Goal: Task Accomplishment & Management: Manage account settings

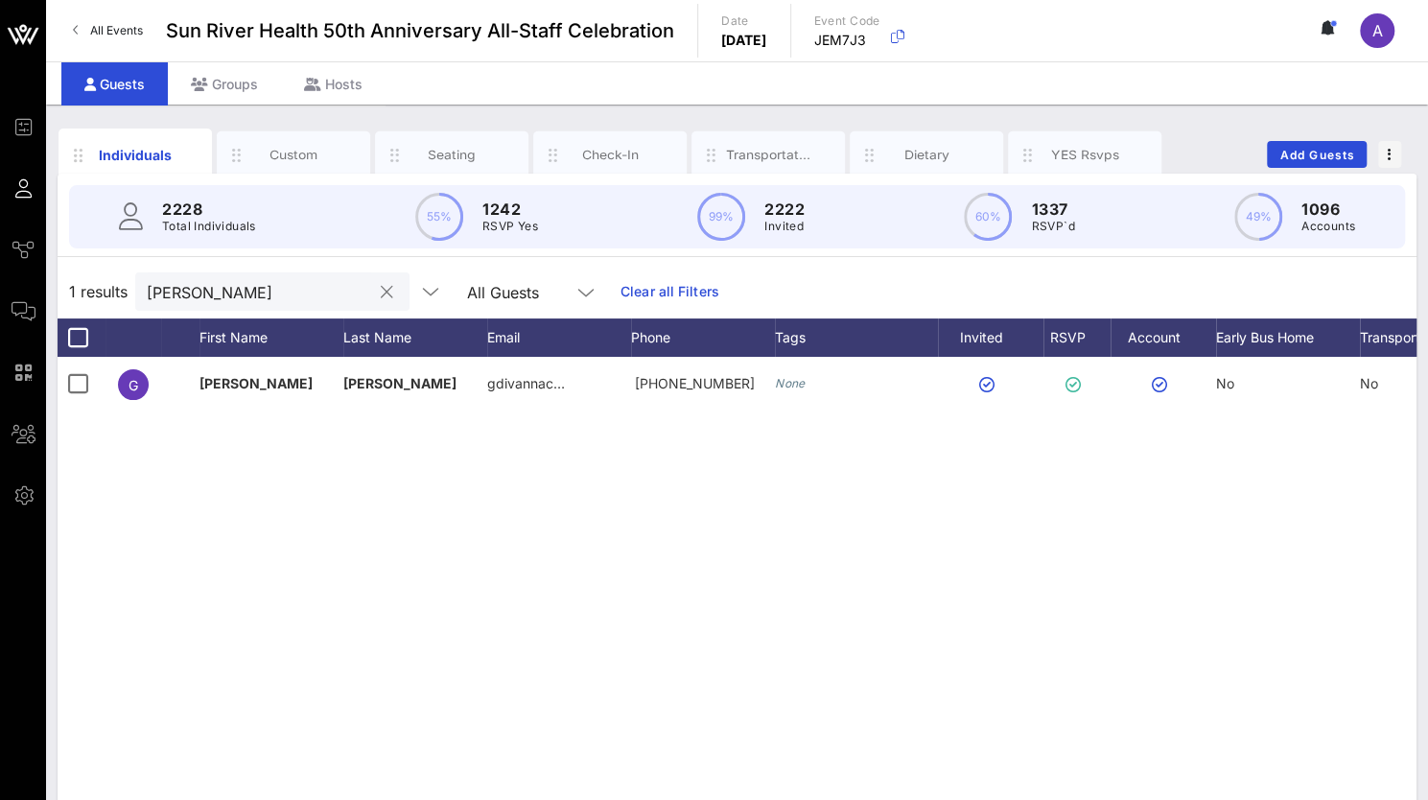
scroll to position [0, 135]
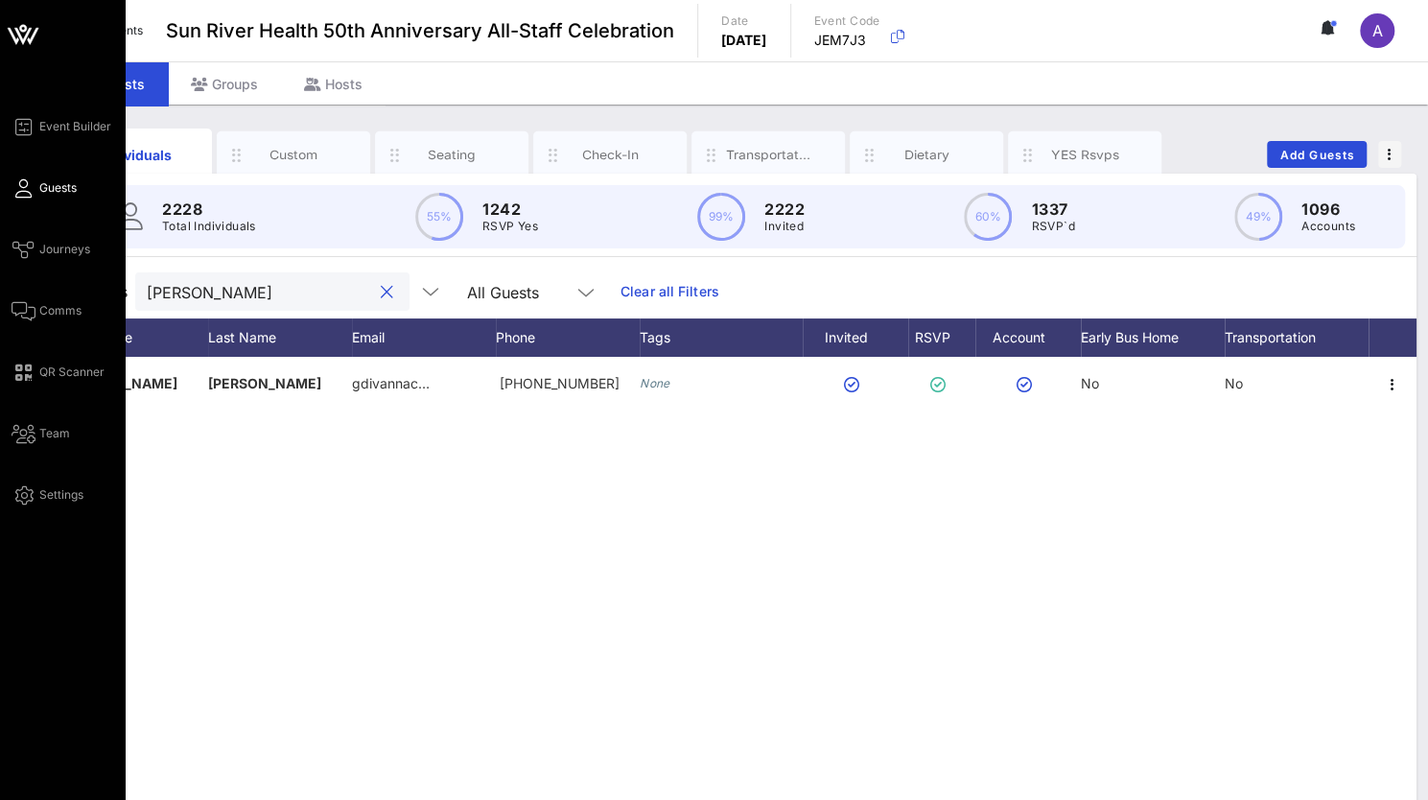
drag, startPoint x: 268, startPoint y: 302, endPoint x: 15, endPoint y: 293, distance: 252.5
click at [15, 293] on div "Event Builder Guests Journeys Comms QR Scanner Team Settings Sun River Health 5…" at bounding box center [714, 476] width 1428 height 952
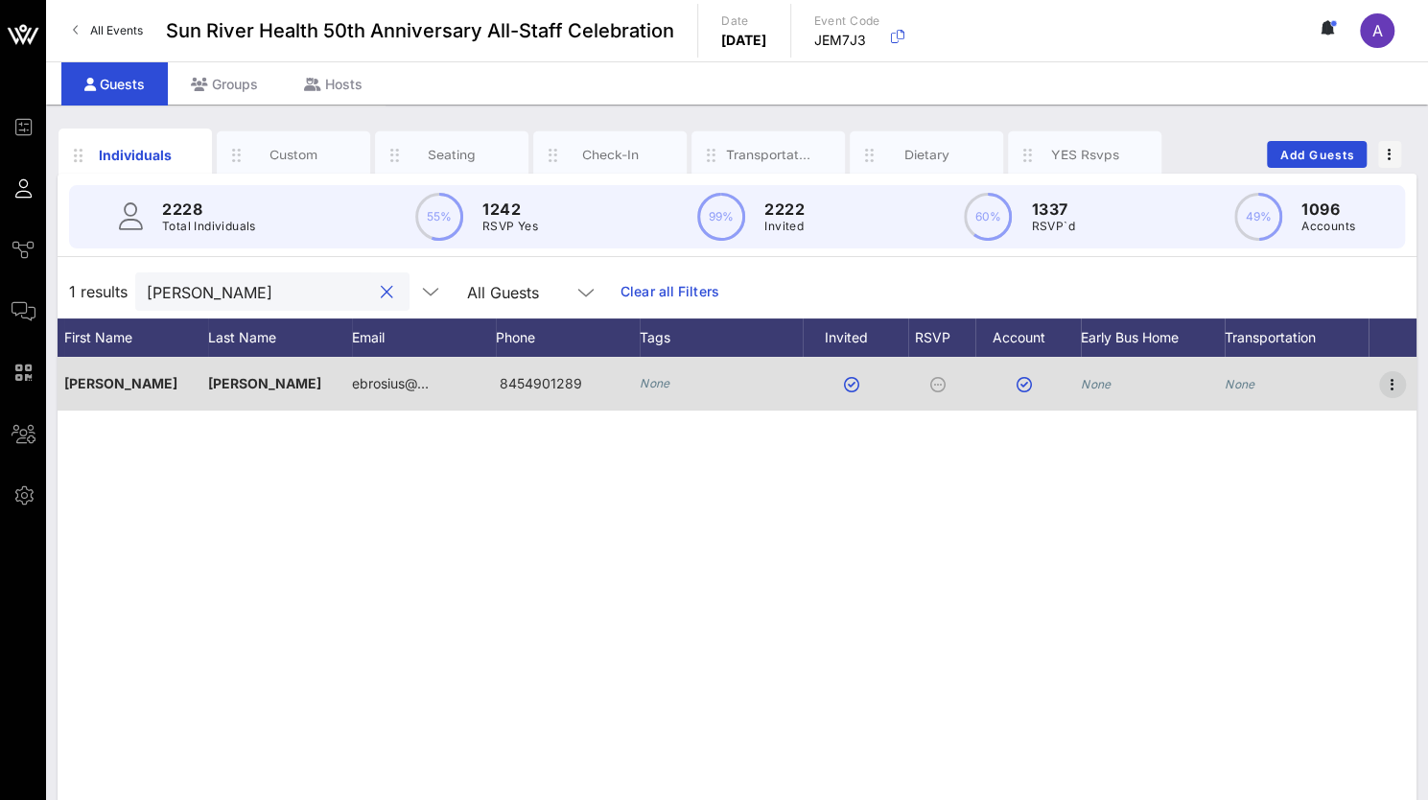
type input "[PERSON_NAME]"
click at [1397, 381] on icon "button" at bounding box center [1392, 384] width 23 height 23
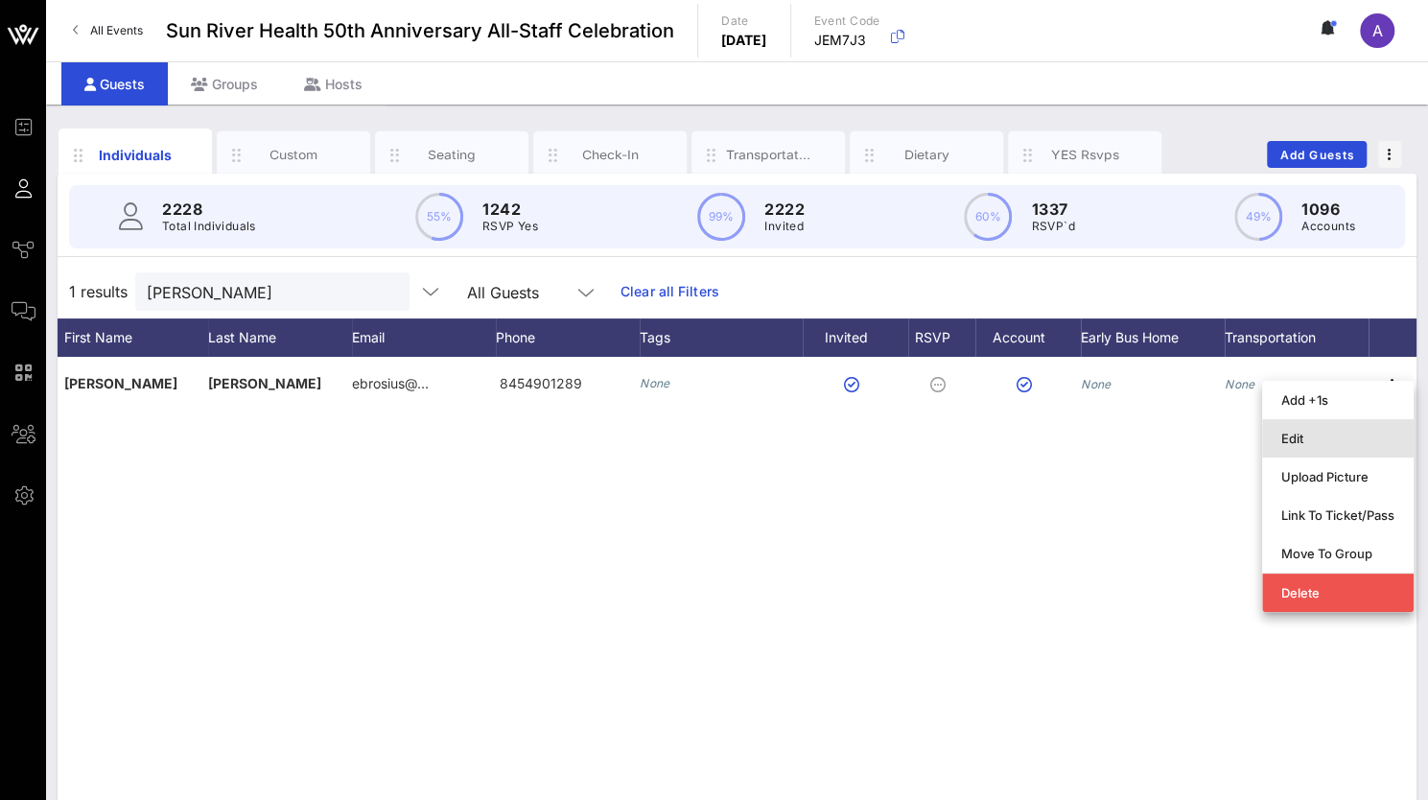
click at [1341, 452] on div "Edit" at bounding box center [1338, 438] width 113 height 31
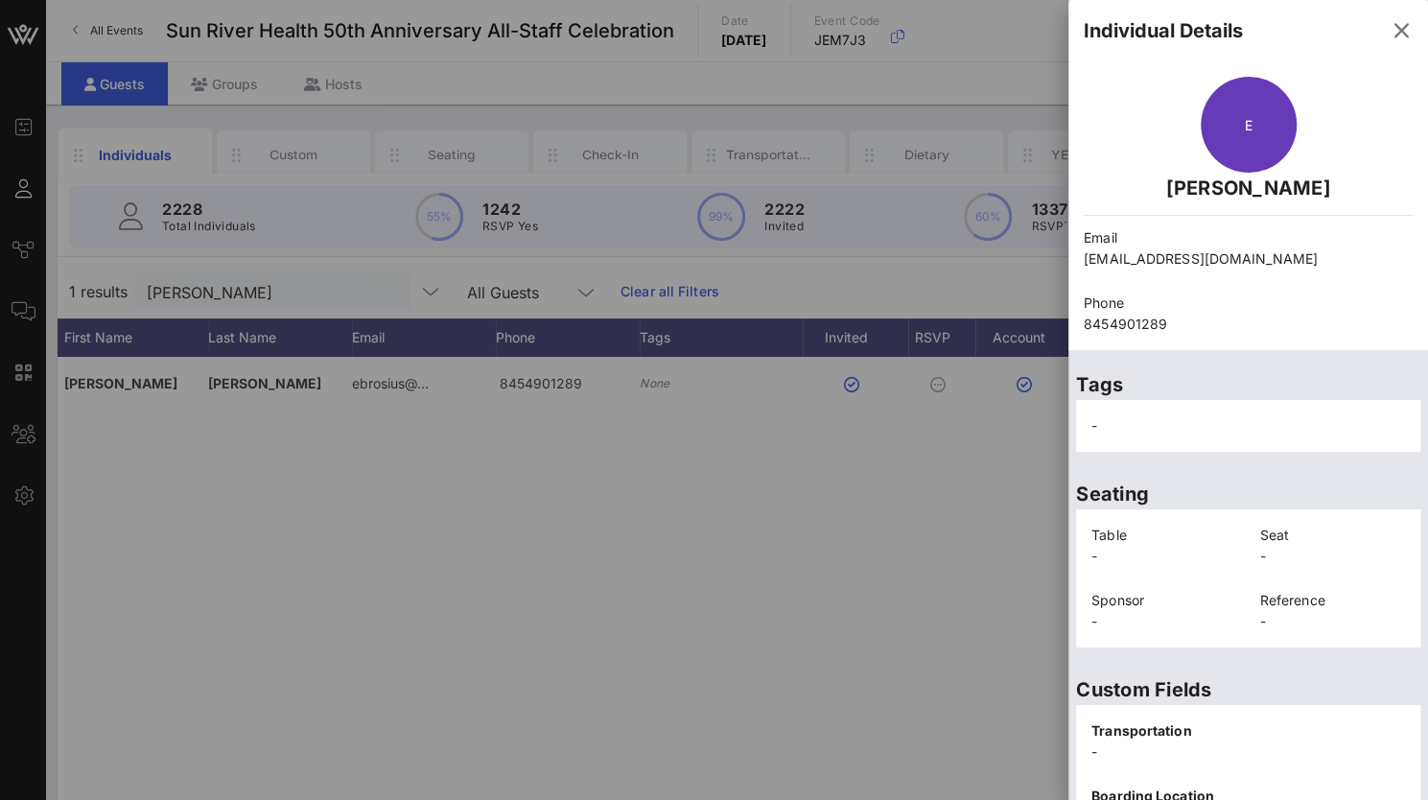
scroll to position [409, 0]
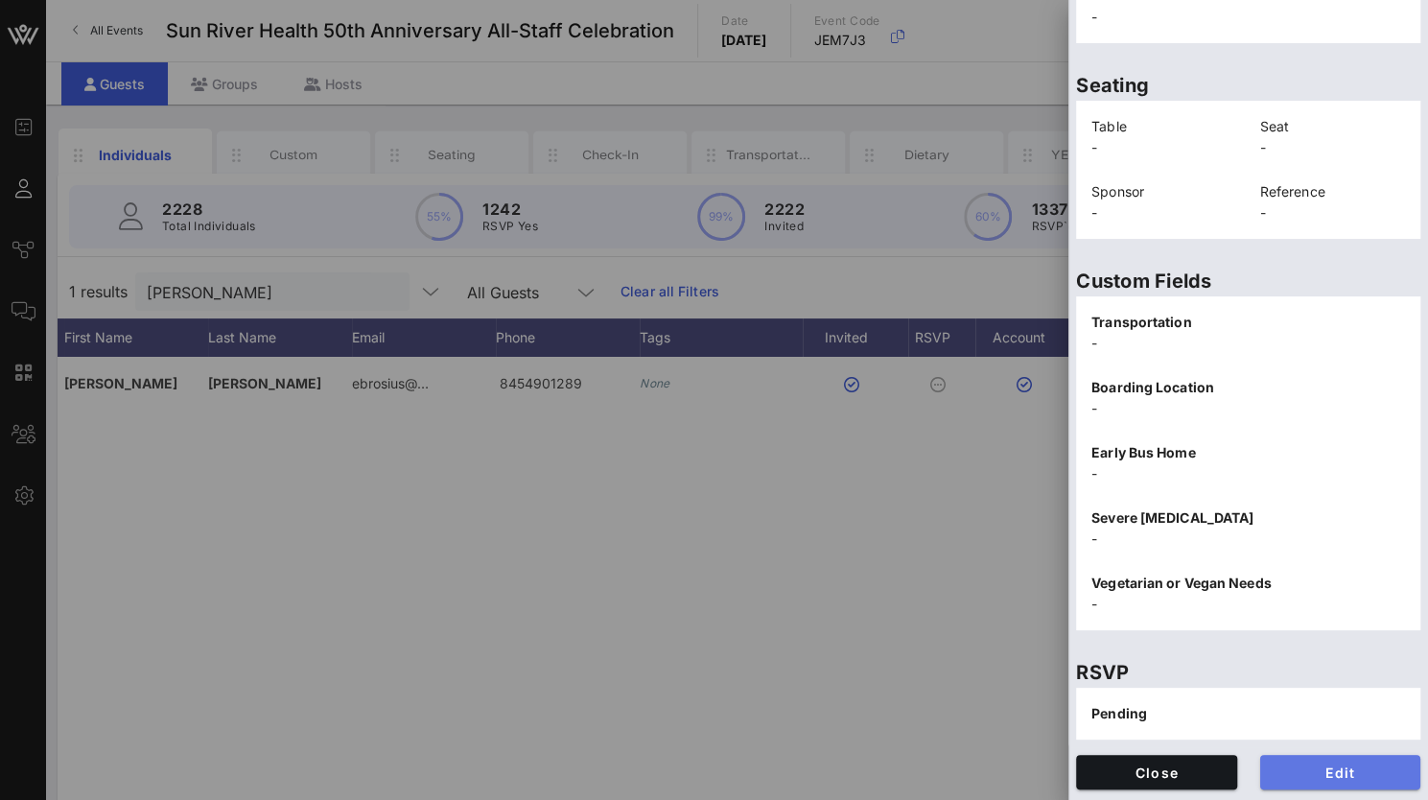
click at [1328, 776] on span "Edit" at bounding box center [1341, 773] width 130 height 16
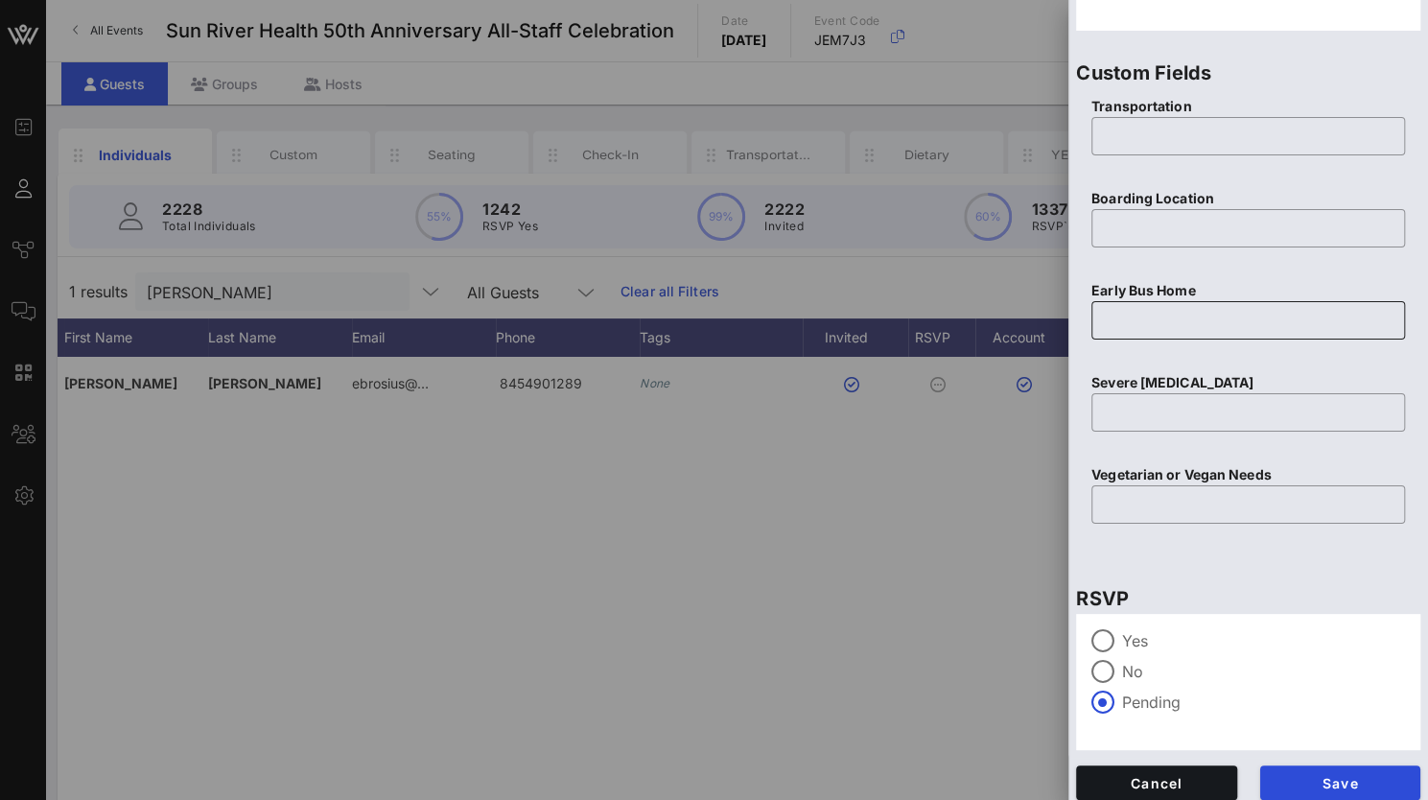
scroll to position [750, 0]
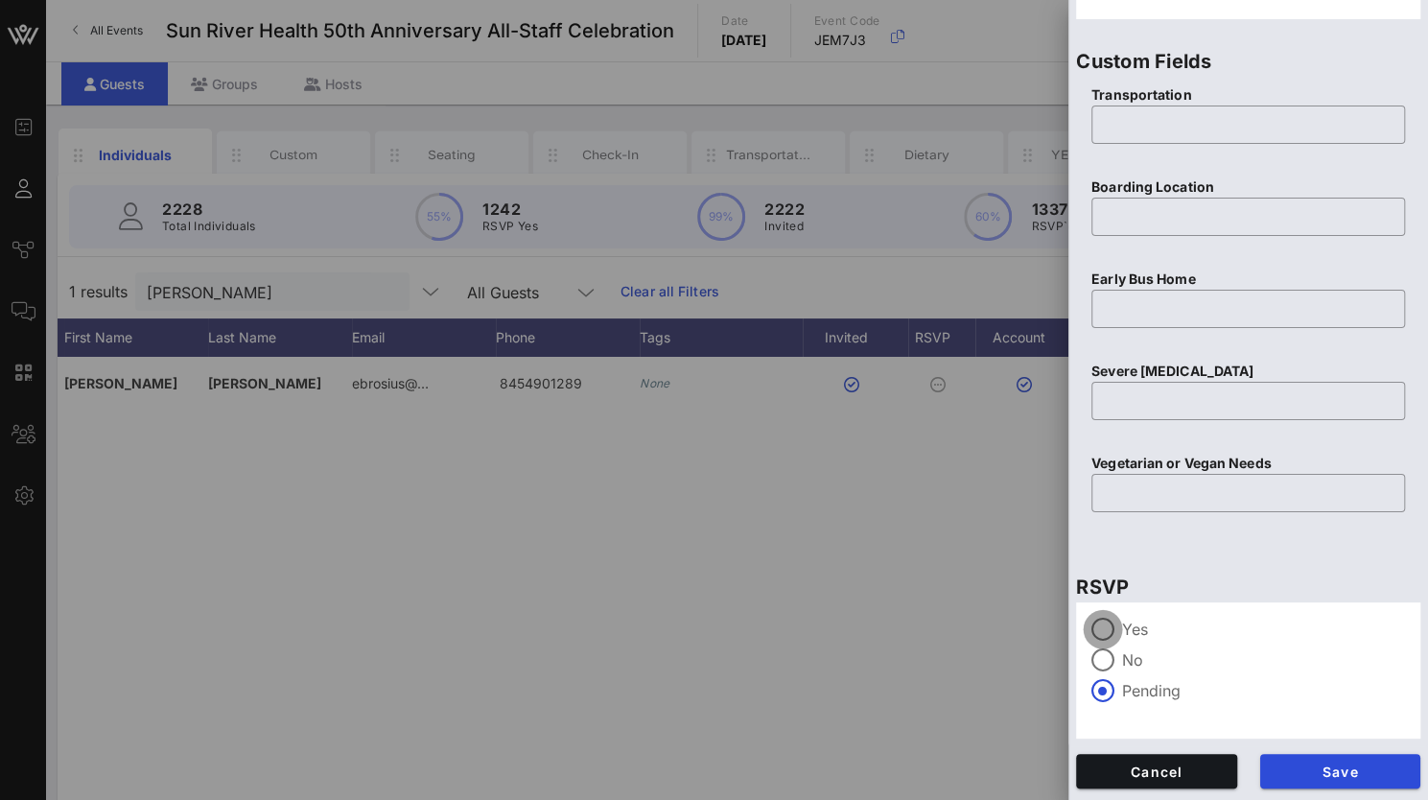
click at [1111, 635] on div at bounding box center [1103, 629] width 33 height 33
click at [1202, 132] on input "text" at bounding box center [1248, 124] width 291 height 31
type input "None"
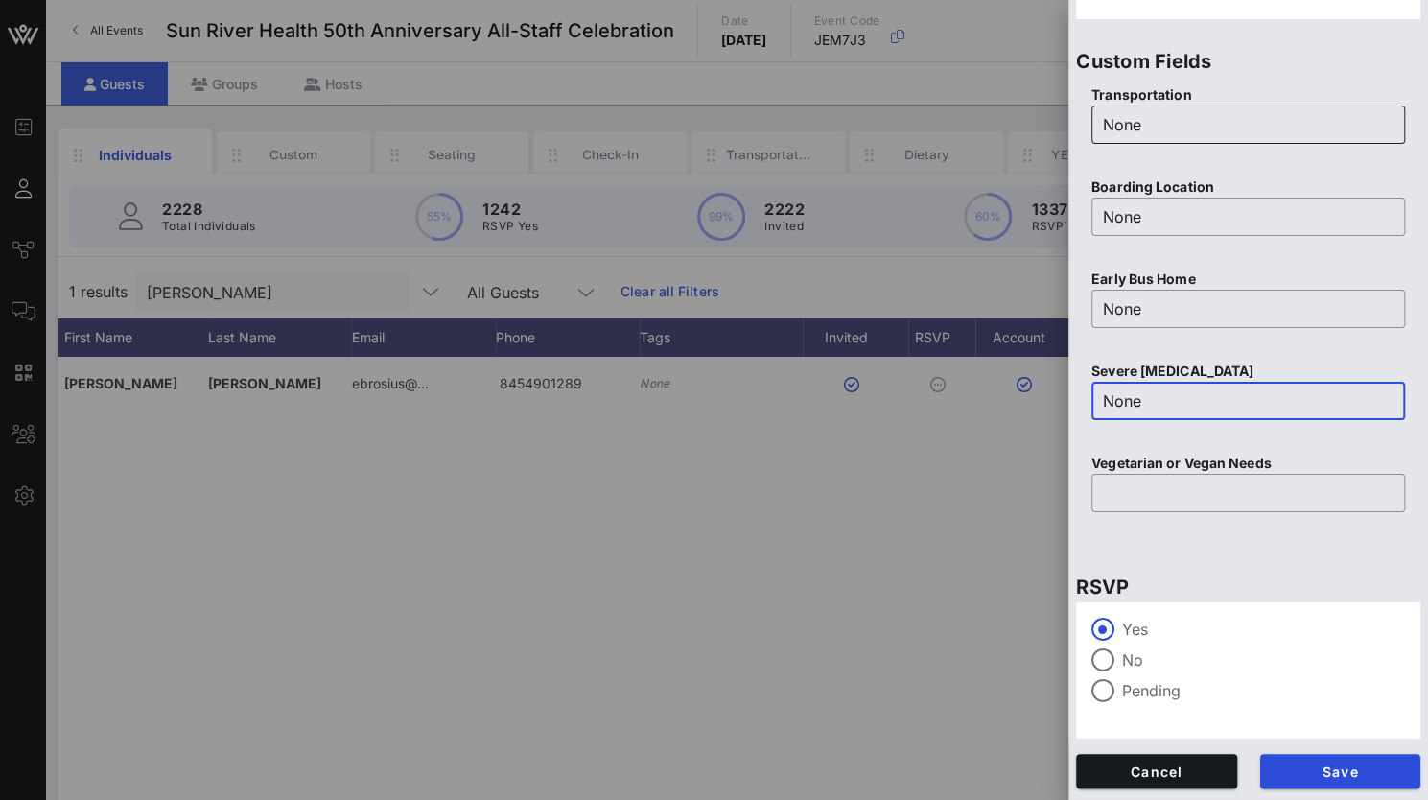
type input "None"
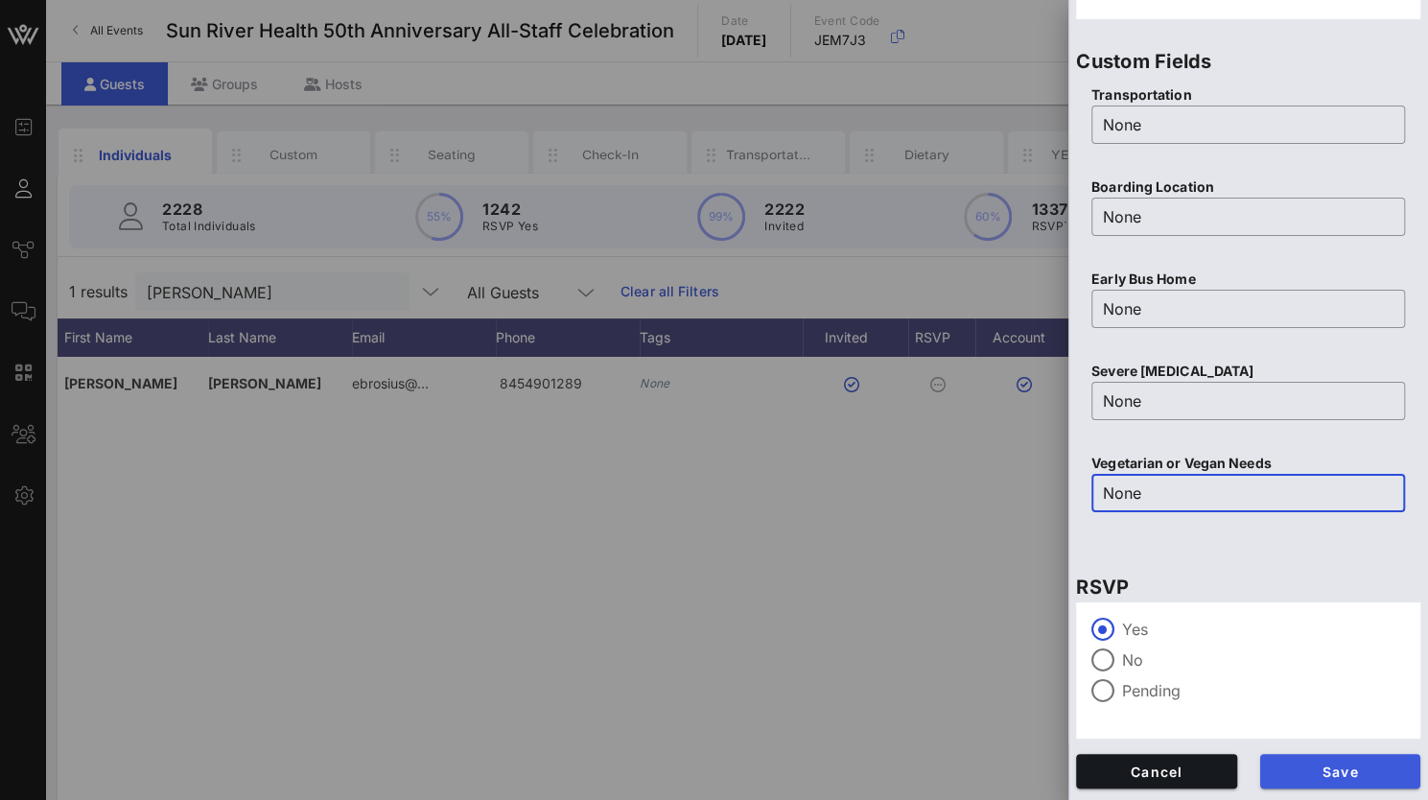
type input "None"
click at [1297, 776] on span "Save" at bounding box center [1341, 772] width 130 height 16
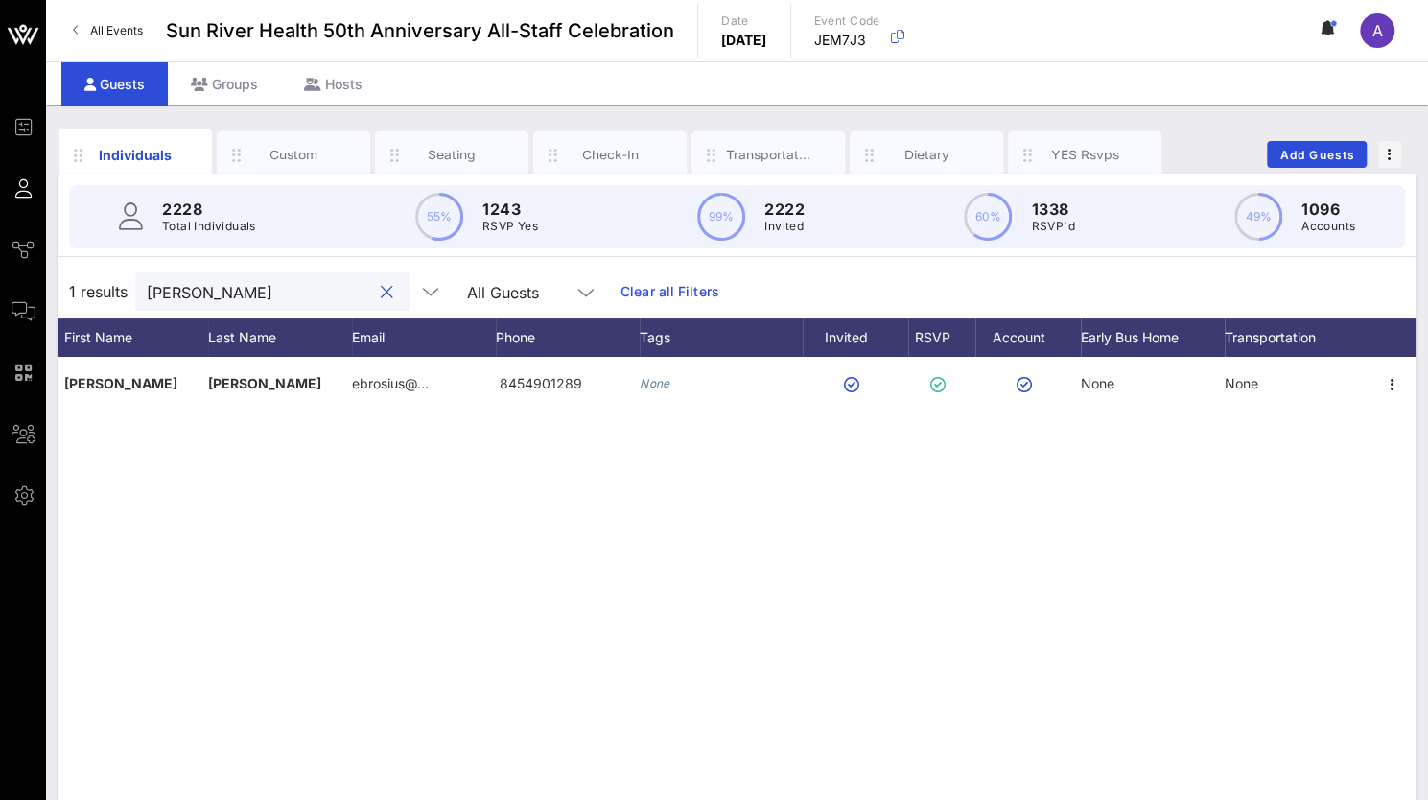
drag, startPoint x: 201, startPoint y: 293, endPoint x: 56, endPoint y: 291, distance: 144.9
click at [56, 291] on div "Individuals Custom Seating Check-In Transportation Dietary YES Rsvps Add Guests…" at bounding box center [737, 528] width 1382 height 847
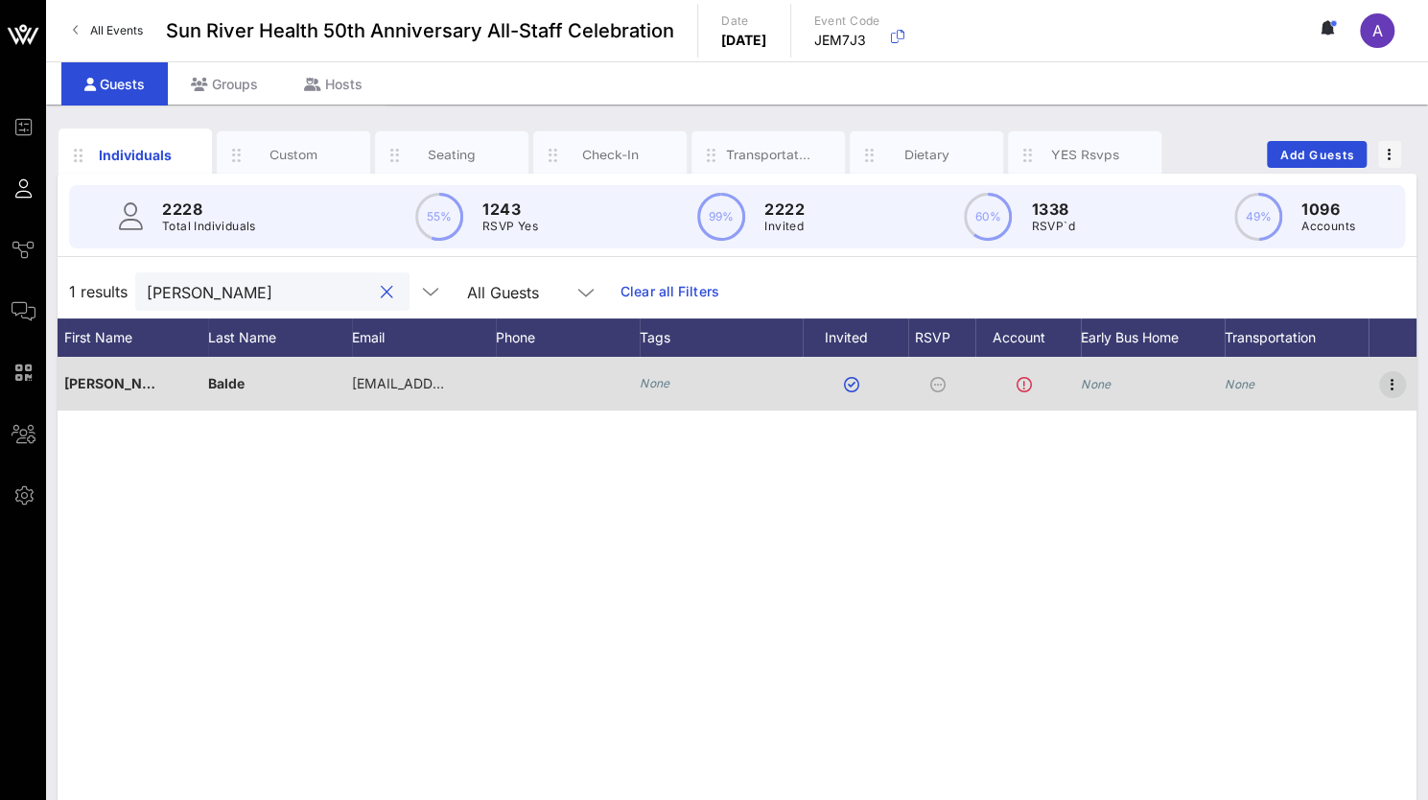
type input "[PERSON_NAME]"
click at [1397, 375] on icon "button" at bounding box center [1392, 384] width 23 height 23
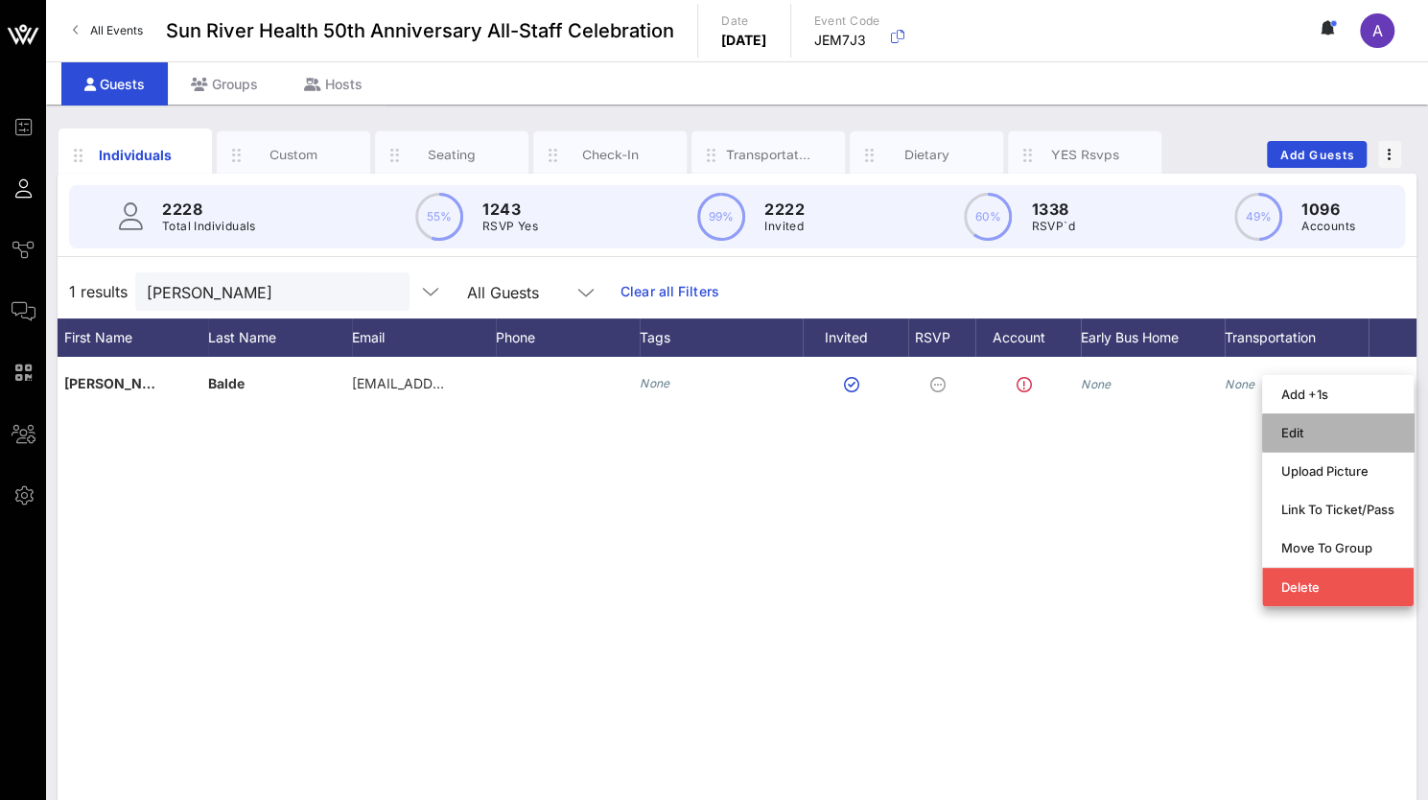
click at [1296, 425] on div "Edit" at bounding box center [1338, 432] width 113 height 15
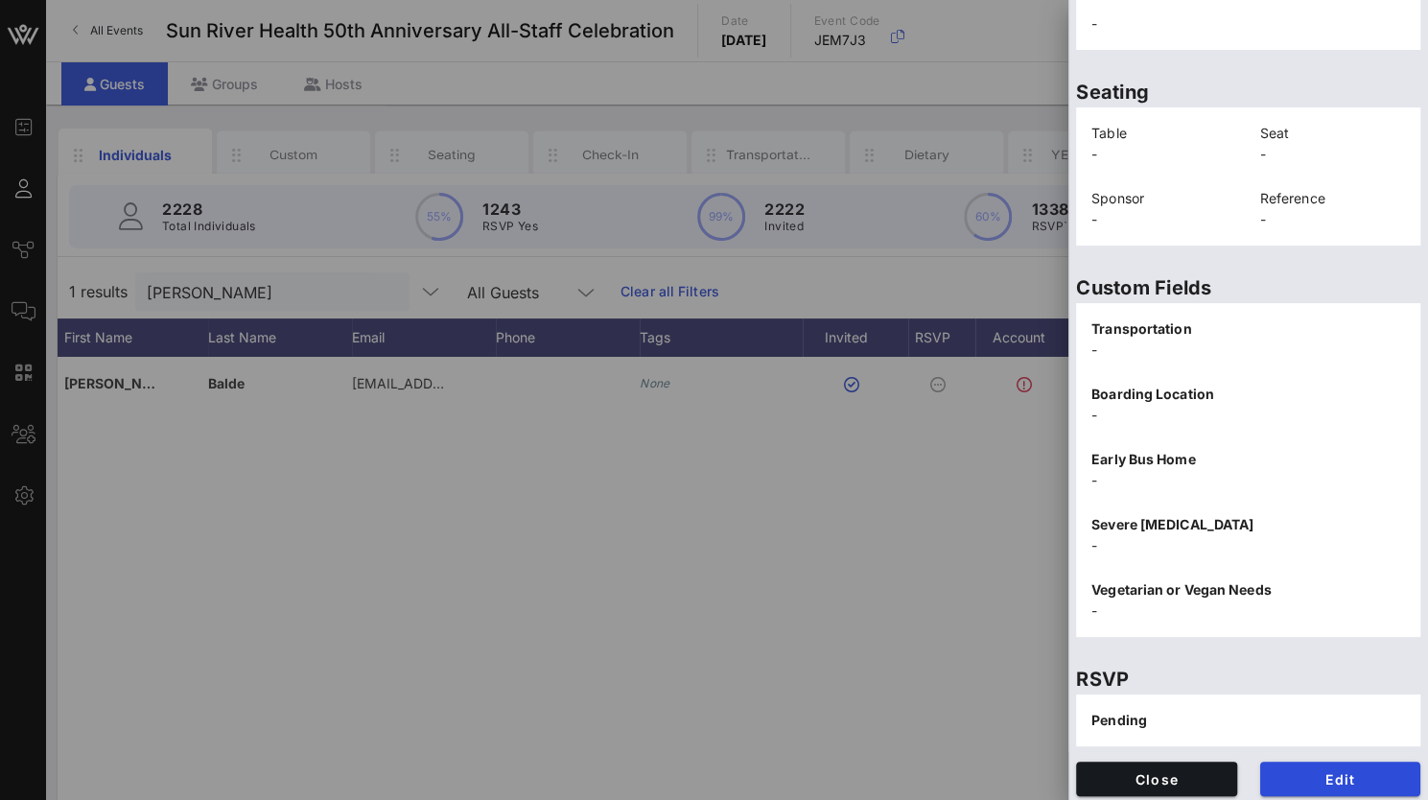
scroll to position [388, 0]
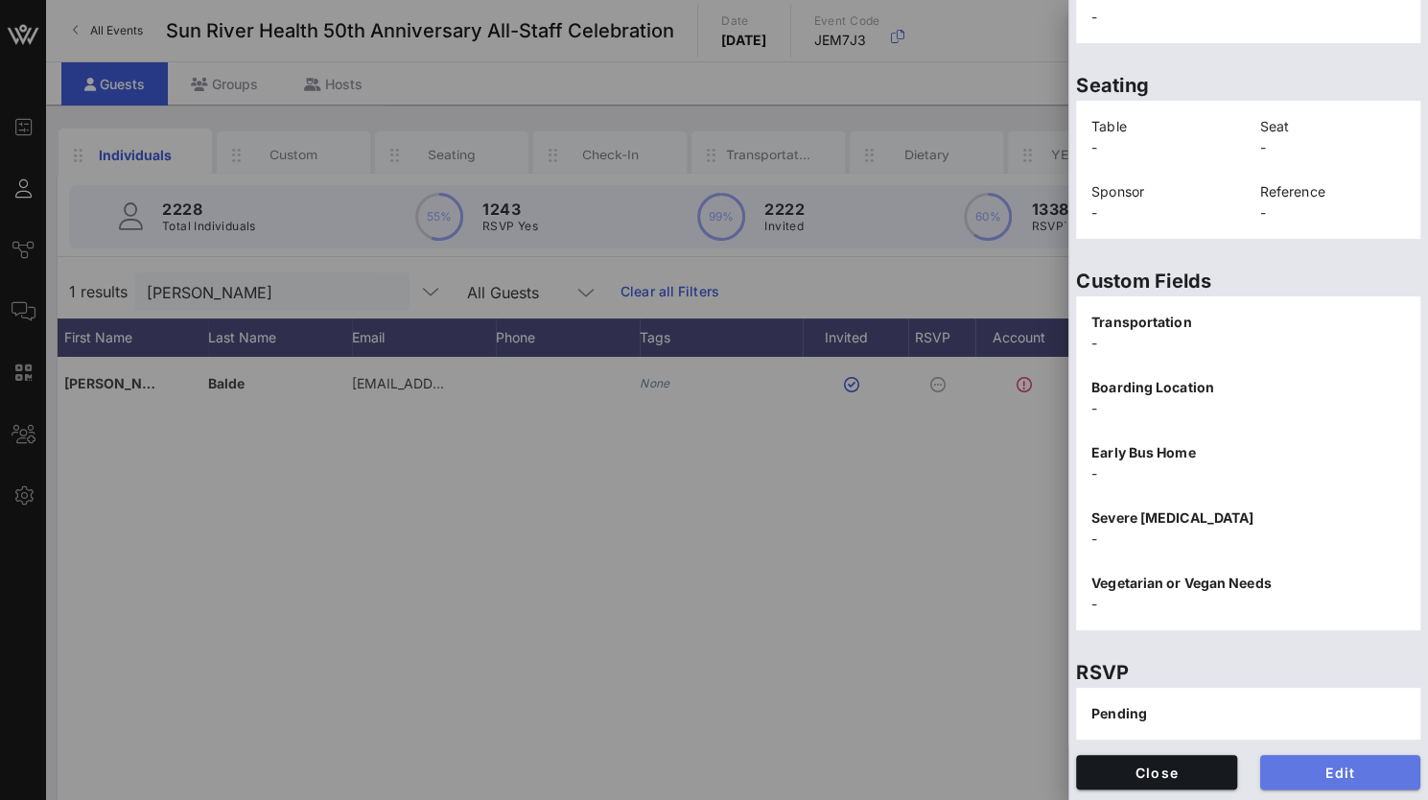
click at [1354, 765] on span "Edit" at bounding box center [1341, 773] width 130 height 16
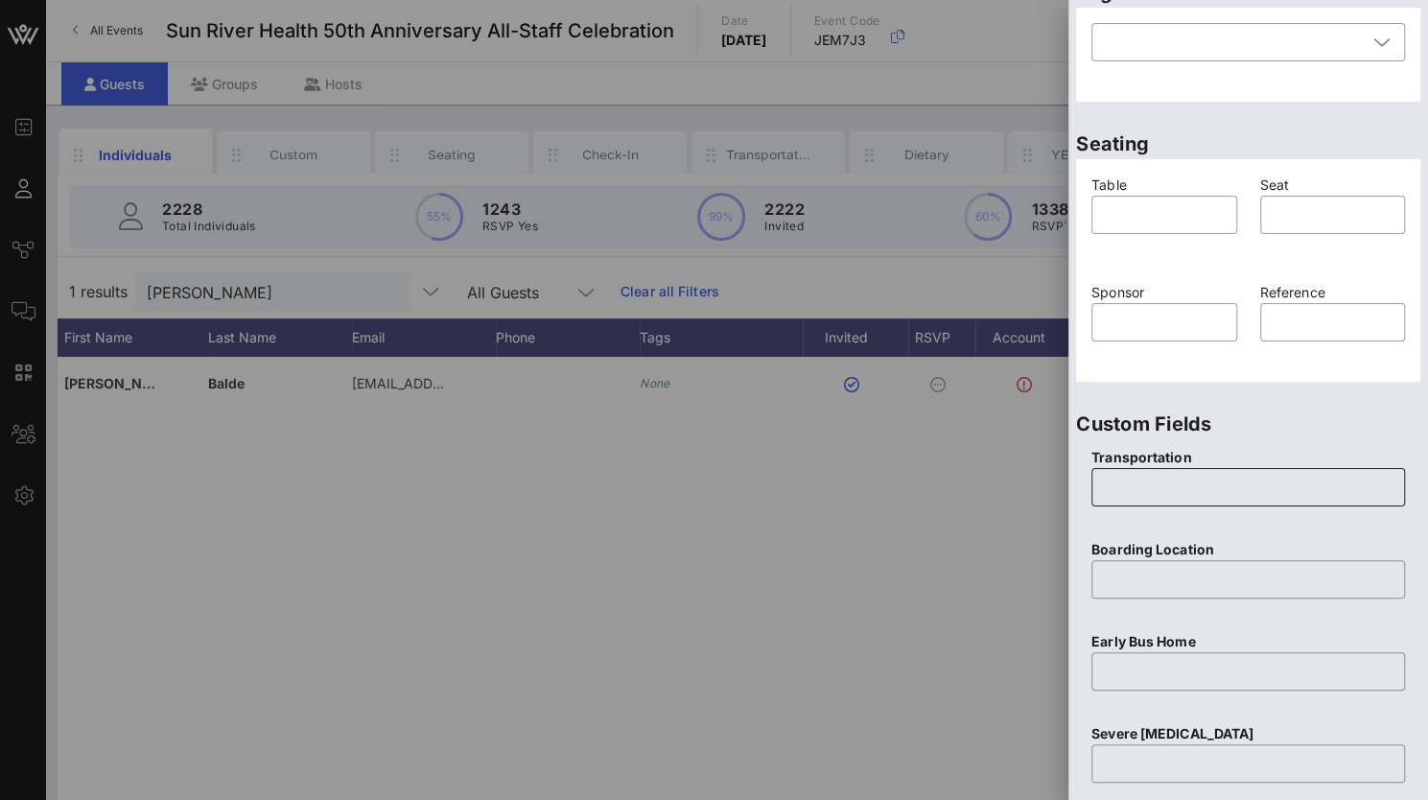
click at [1186, 483] on input "text" at bounding box center [1248, 487] width 291 height 31
type input "None"
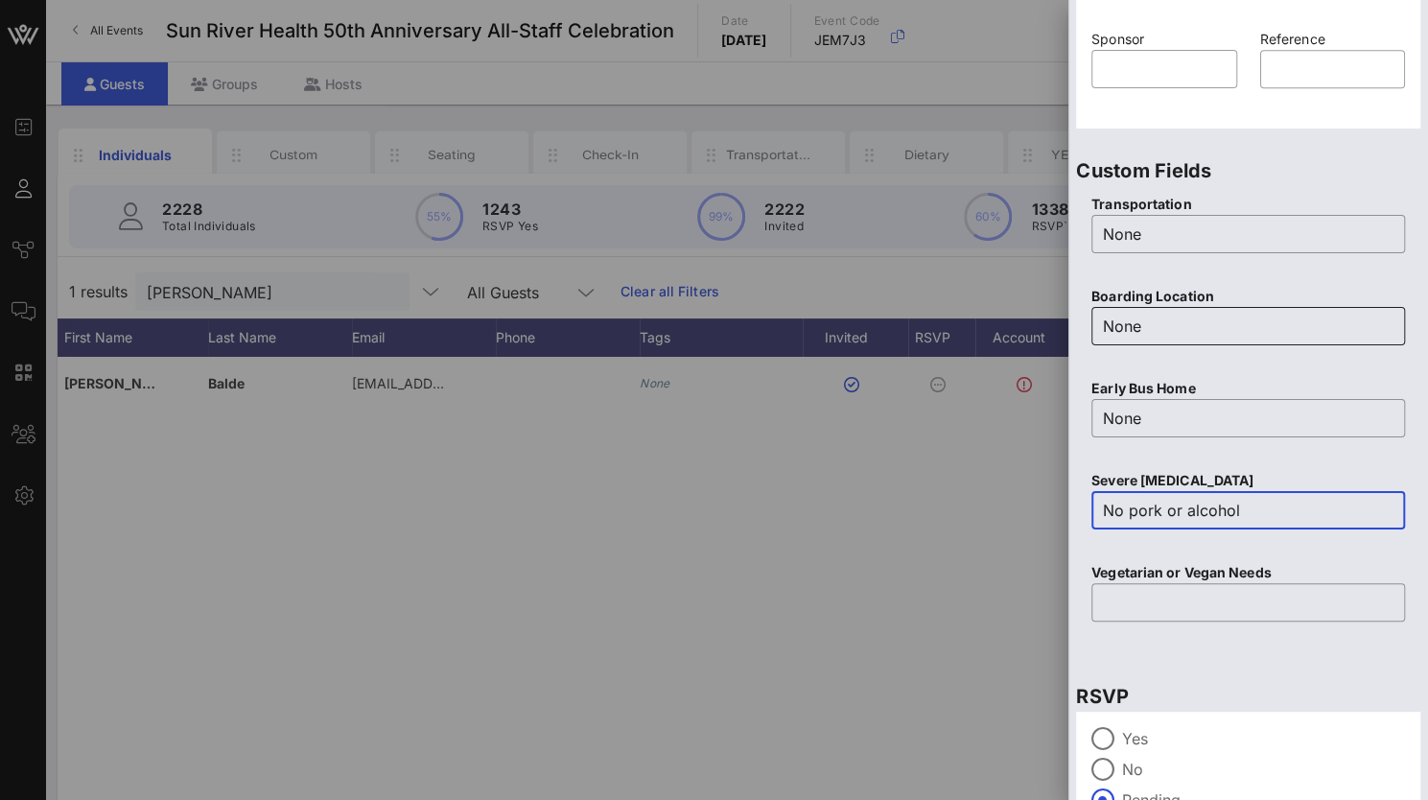
scroll to position [750, 0]
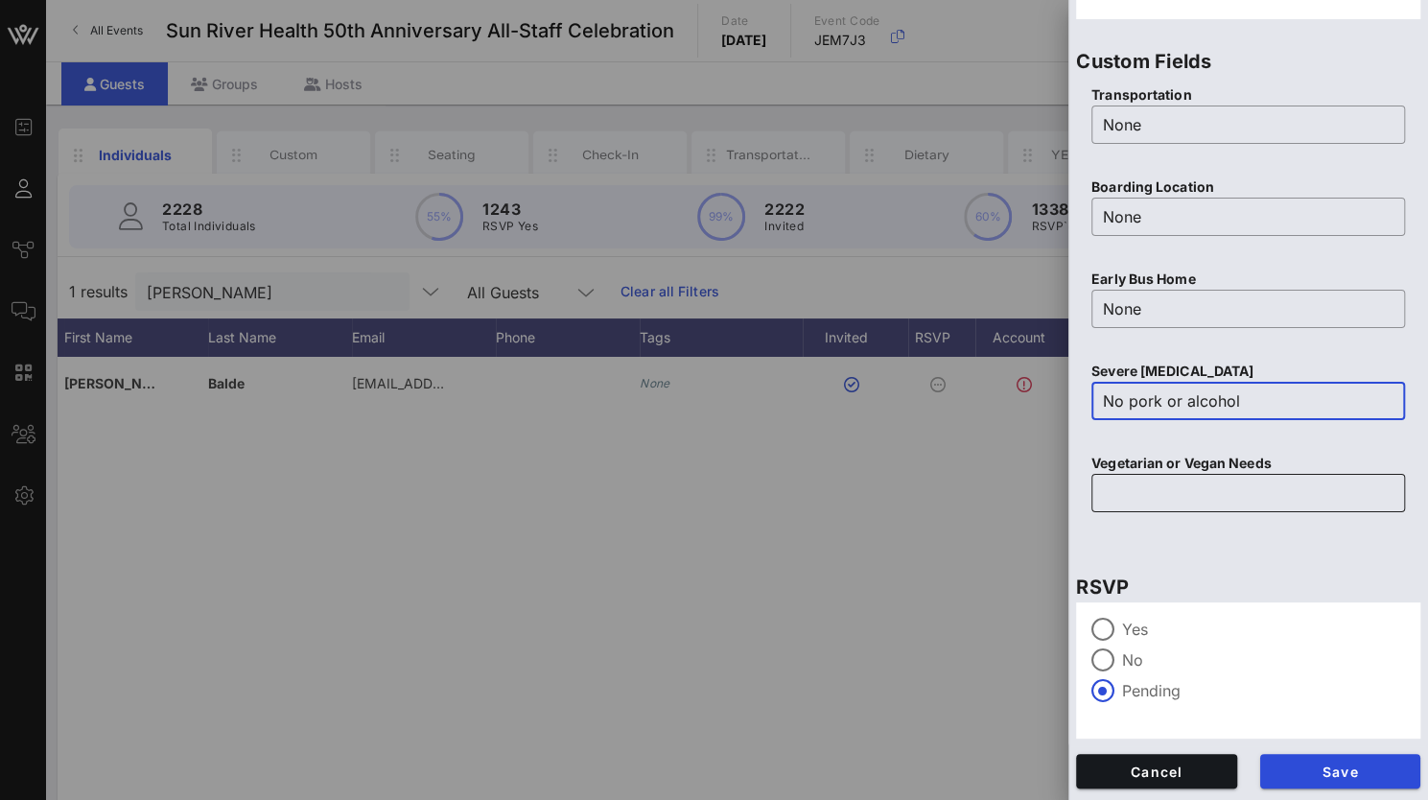
type input "No pork or alcohol"
click at [1105, 500] on input "text" at bounding box center [1248, 493] width 291 height 31
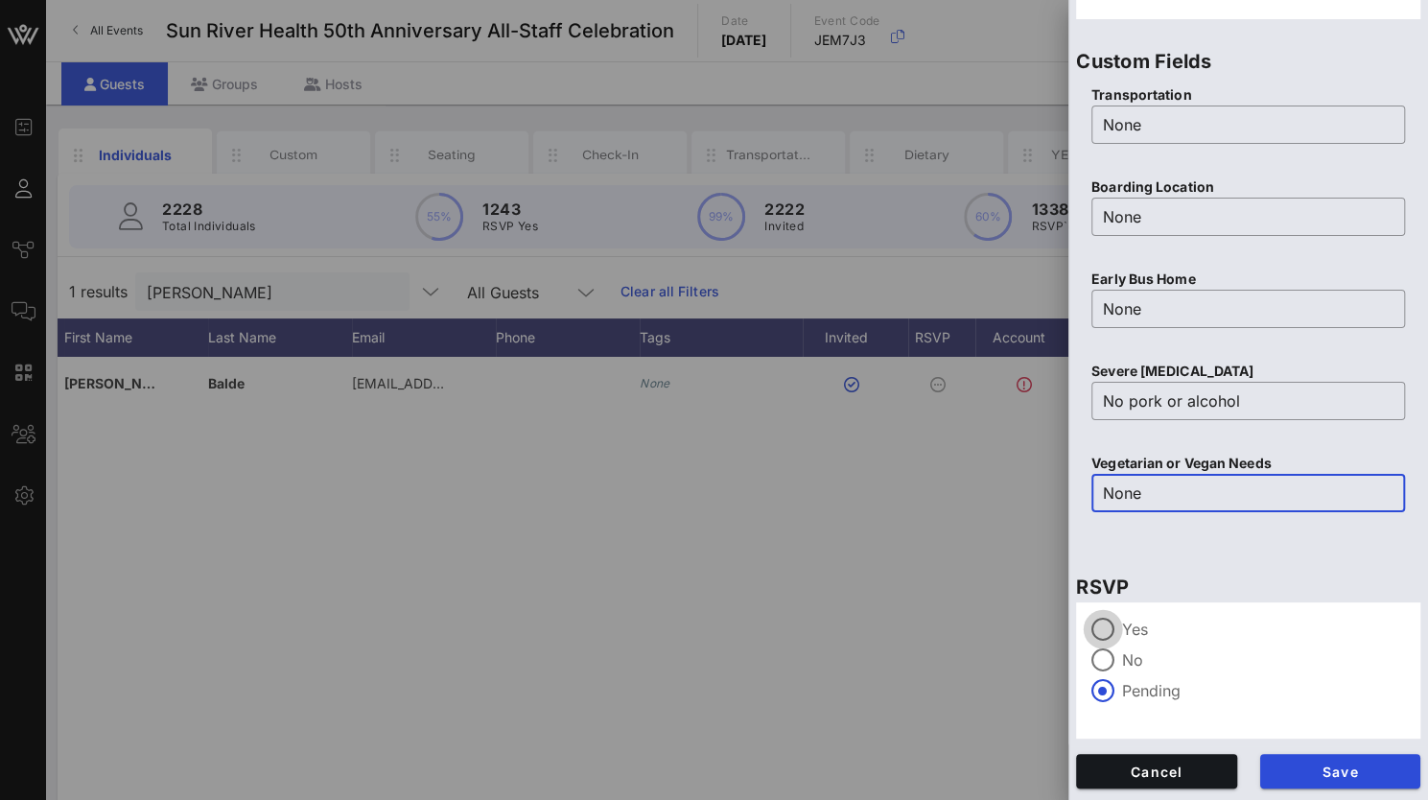
type input "None"
click at [1101, 634] on div at bounding box center [1103, 629] width 33 height 33
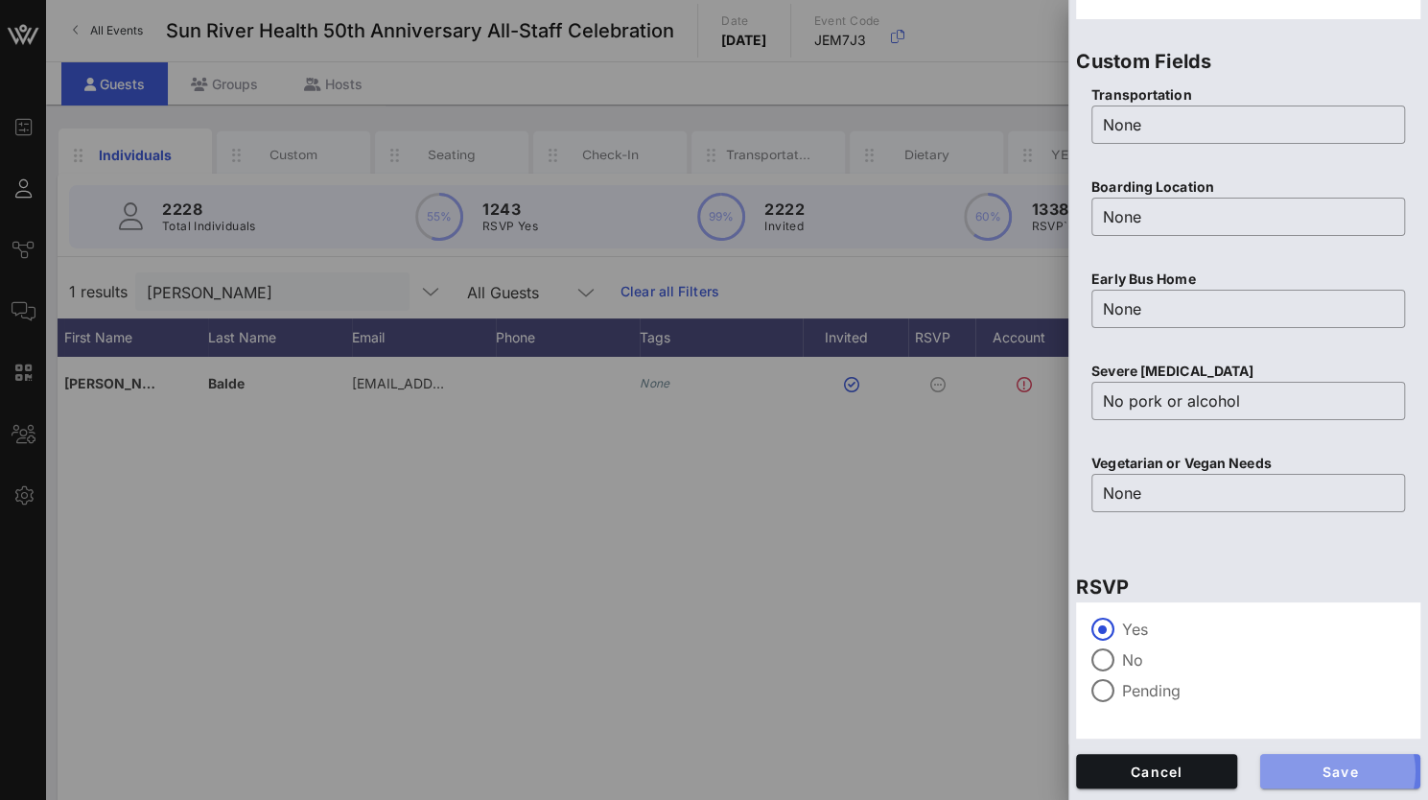
click at [1305, 777] on span "Save" at bounding box center [1341, 772] width 130 height 16
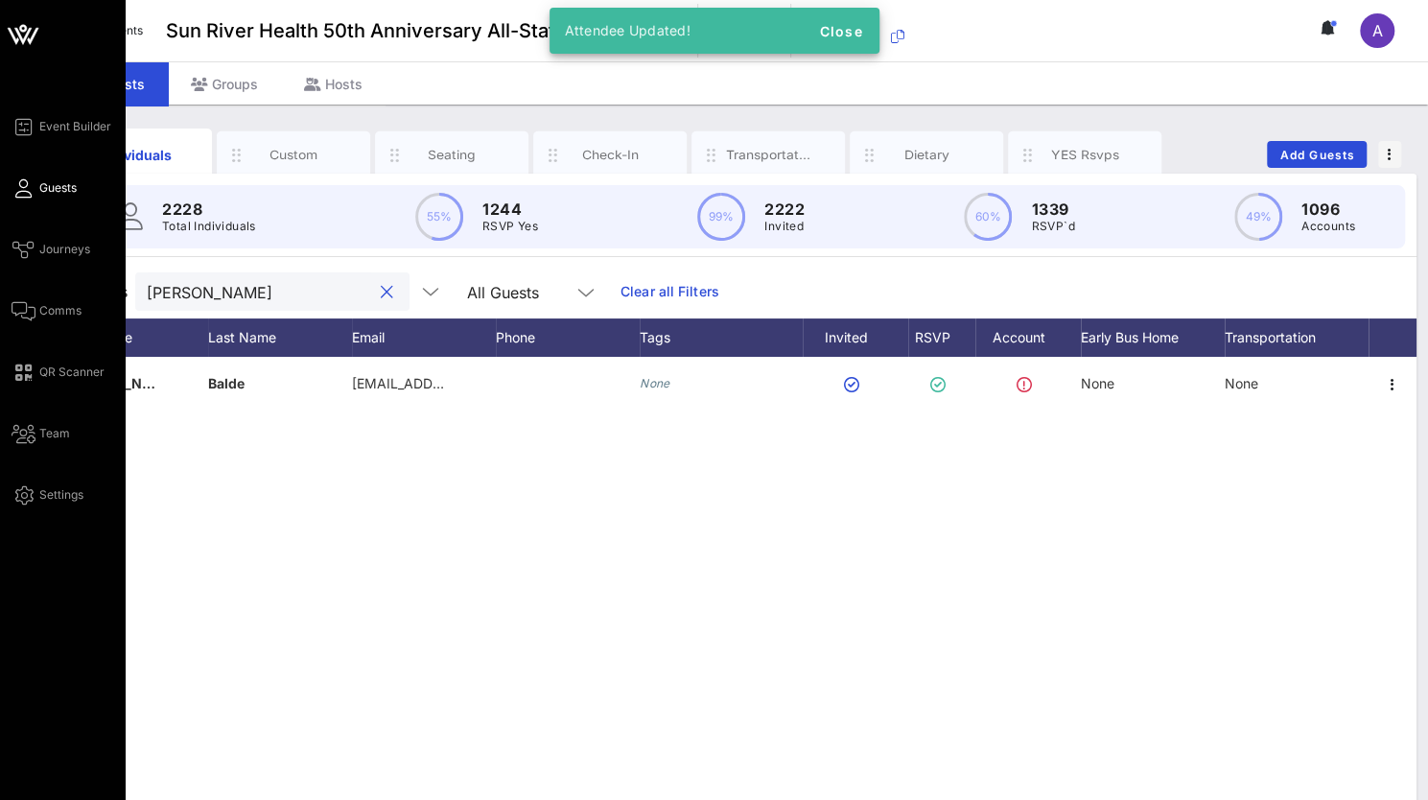
drag, startPoint x: 238, startPoint y: 290, endPoint x: 42, endPoint y: 270, distance: 196.7
click at [42, 270] on div "Event Builder Guests Journeys Comms QR Scanner Team Settings Sun River Health 5…" at bounding box center [714, 476] width 1428 height 952
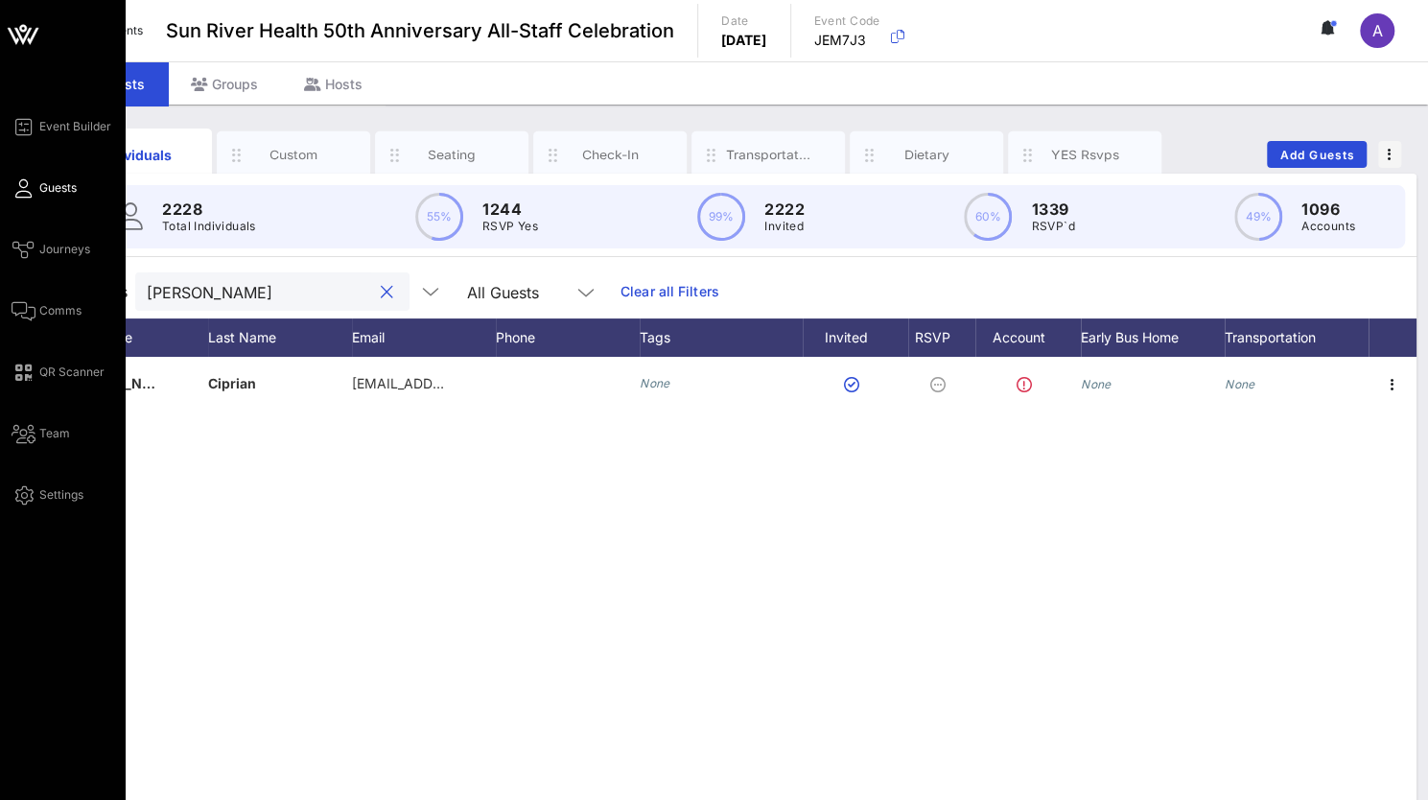
type input "[PERSON_NAME]"
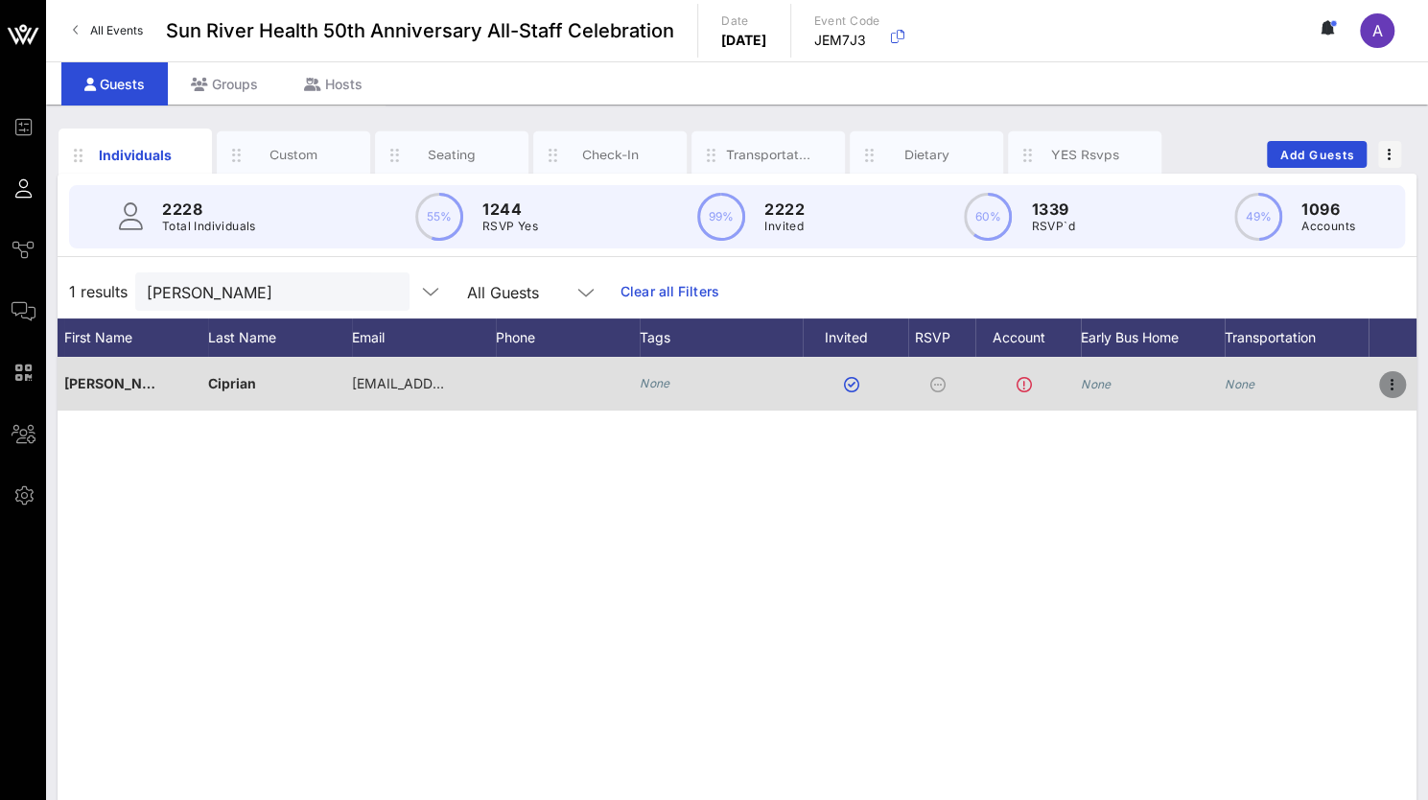
click at [1389, 379] on icon "button" at bounding box center [1392, 384] width 23 height 23
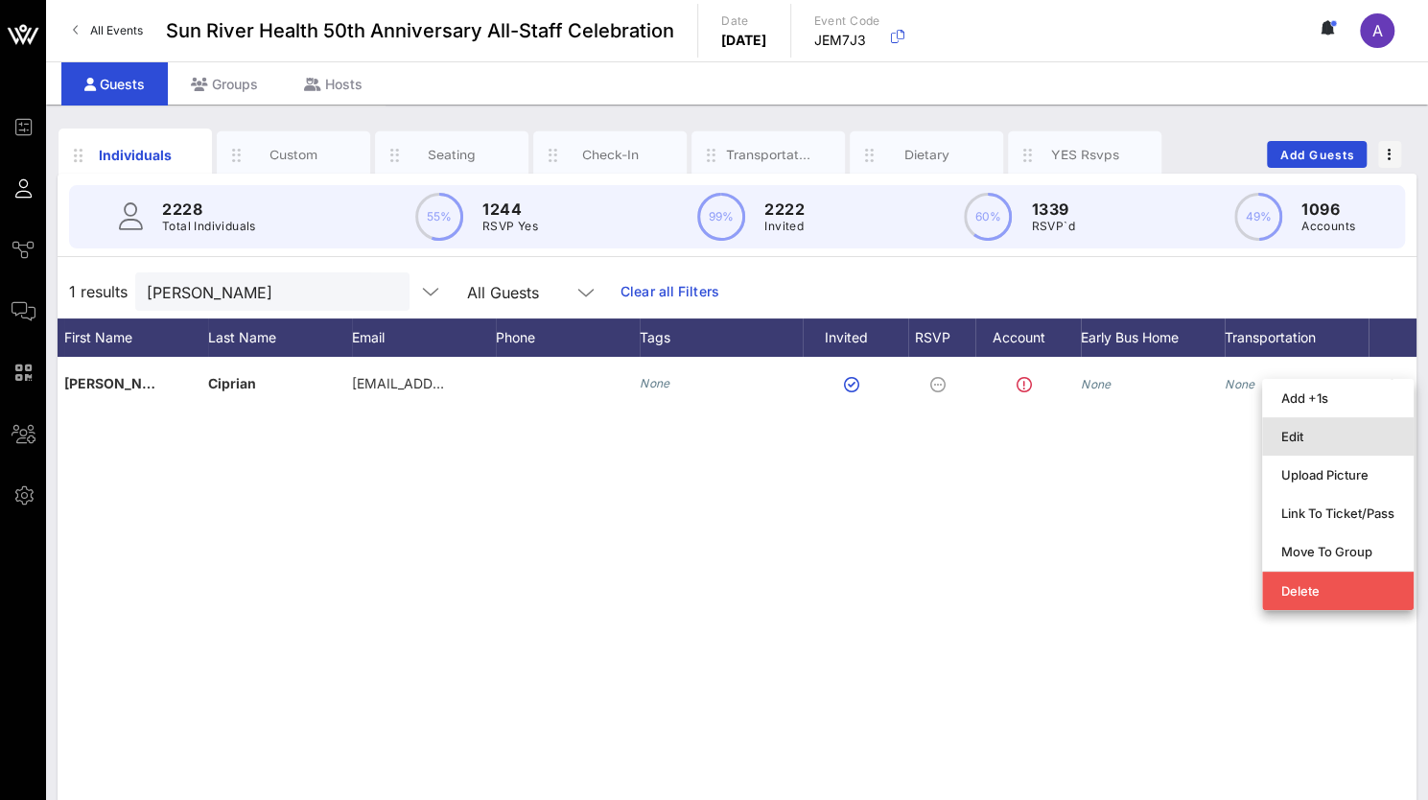
click at [1332, 434] on div "Edit" at bounding box center [1338, 436] width 113 height 15
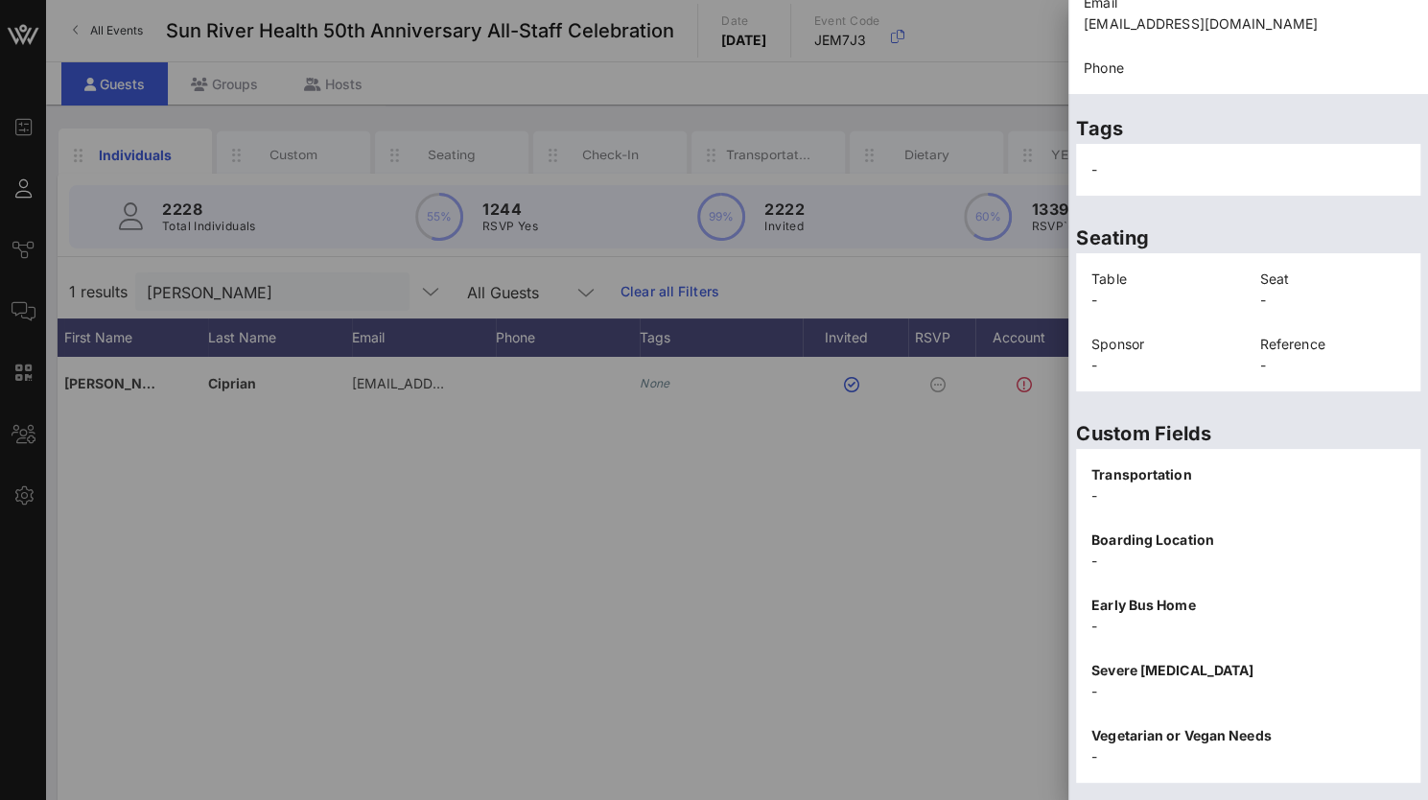
scroll to position [388, 0]
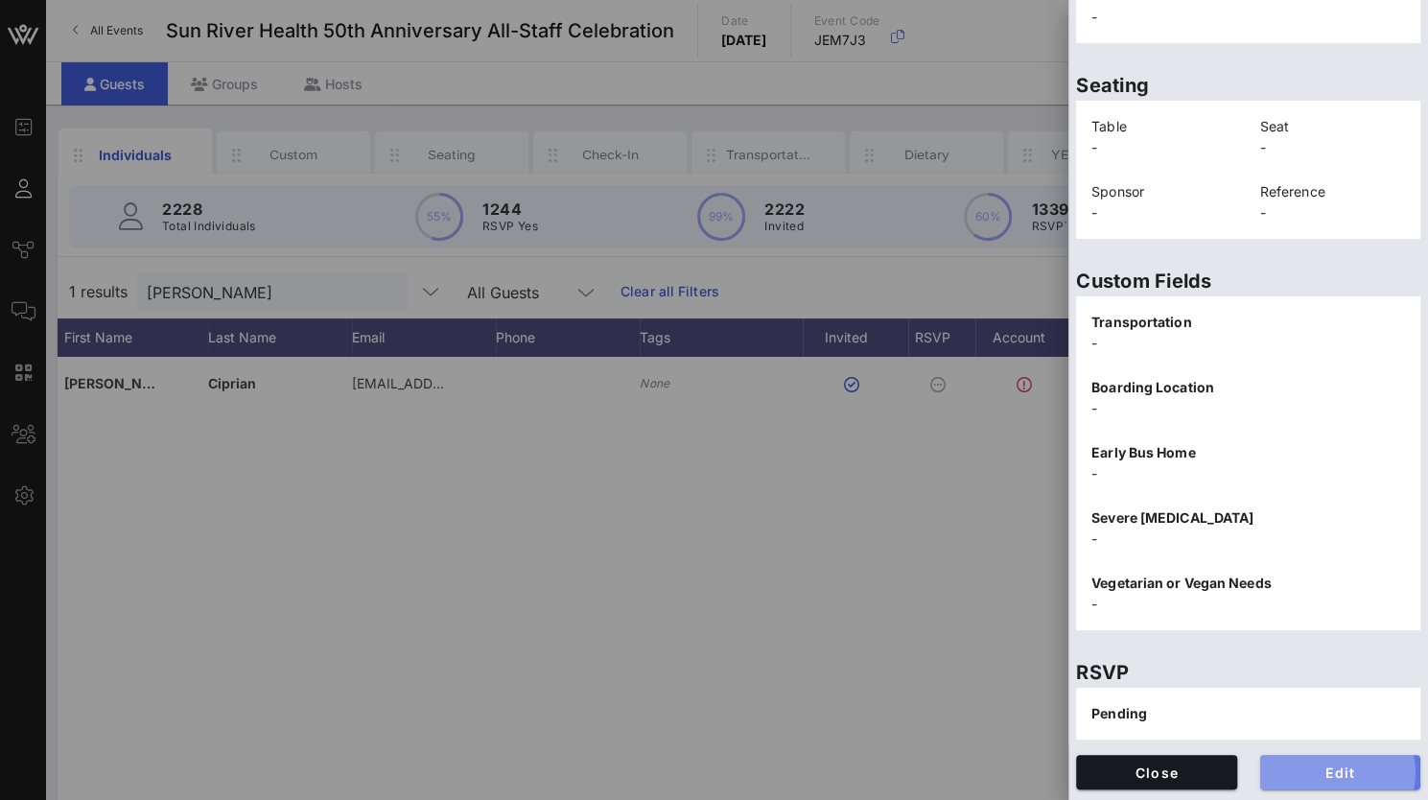
click at [1309, 765] on span "Edit" at bounding box center [1341, 773] width 130 height 16
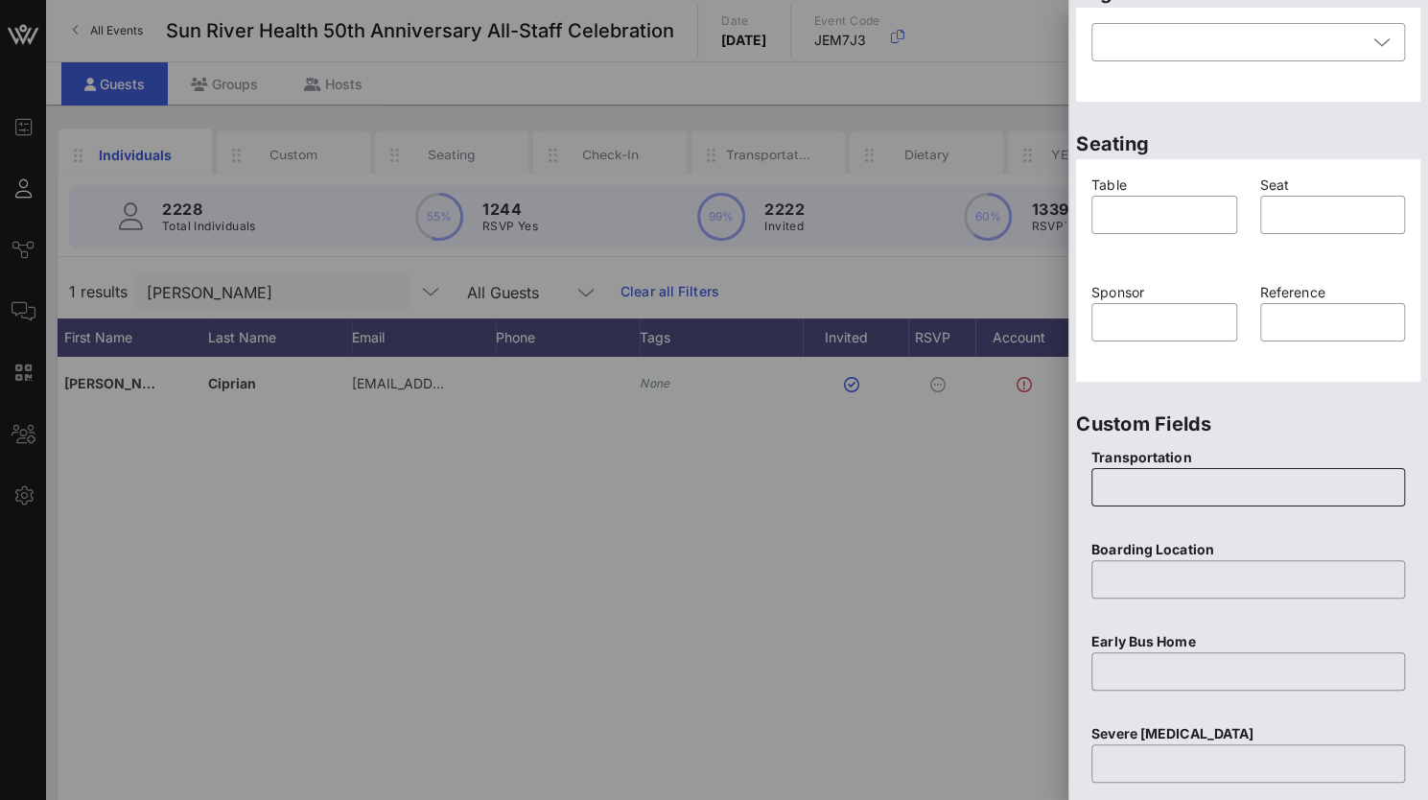
click at [1153, 493] on input "text" at bounding box center [1248, 487] width 291 height 31
type input "None"
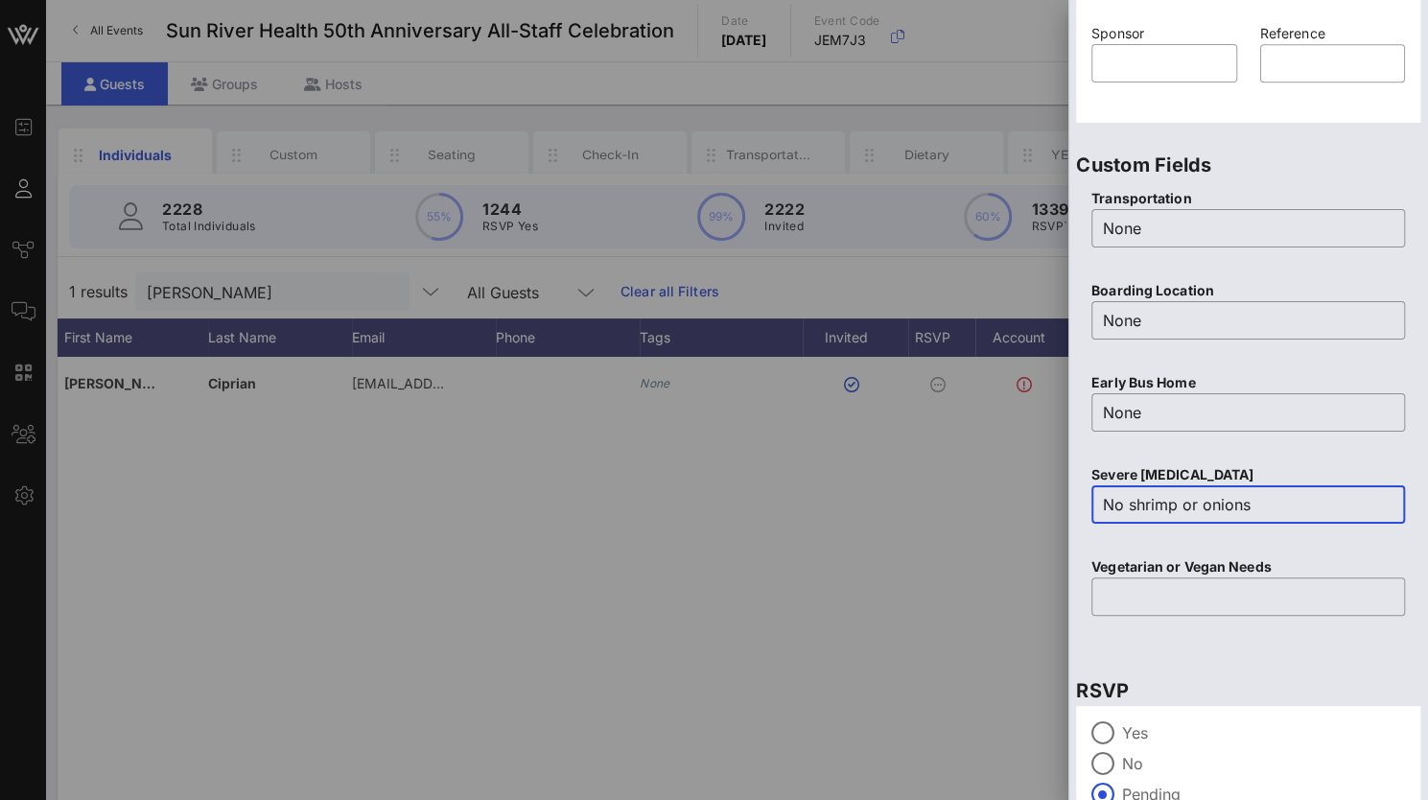
scroll to position [675, 0]
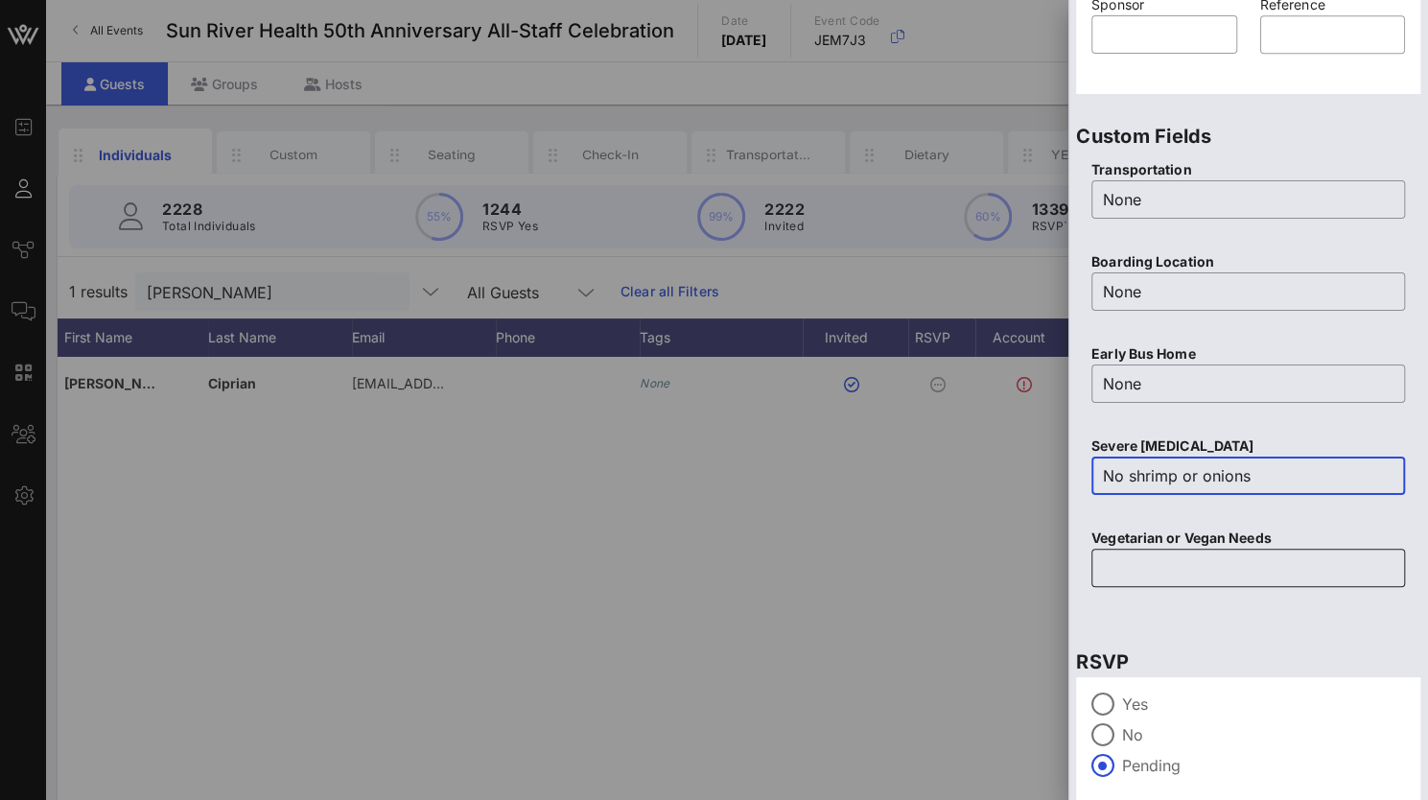
type input "No shrimp or onions"
click at [1161, 571] on input "text" at bounding box center [1248, 568] width 291 height 31
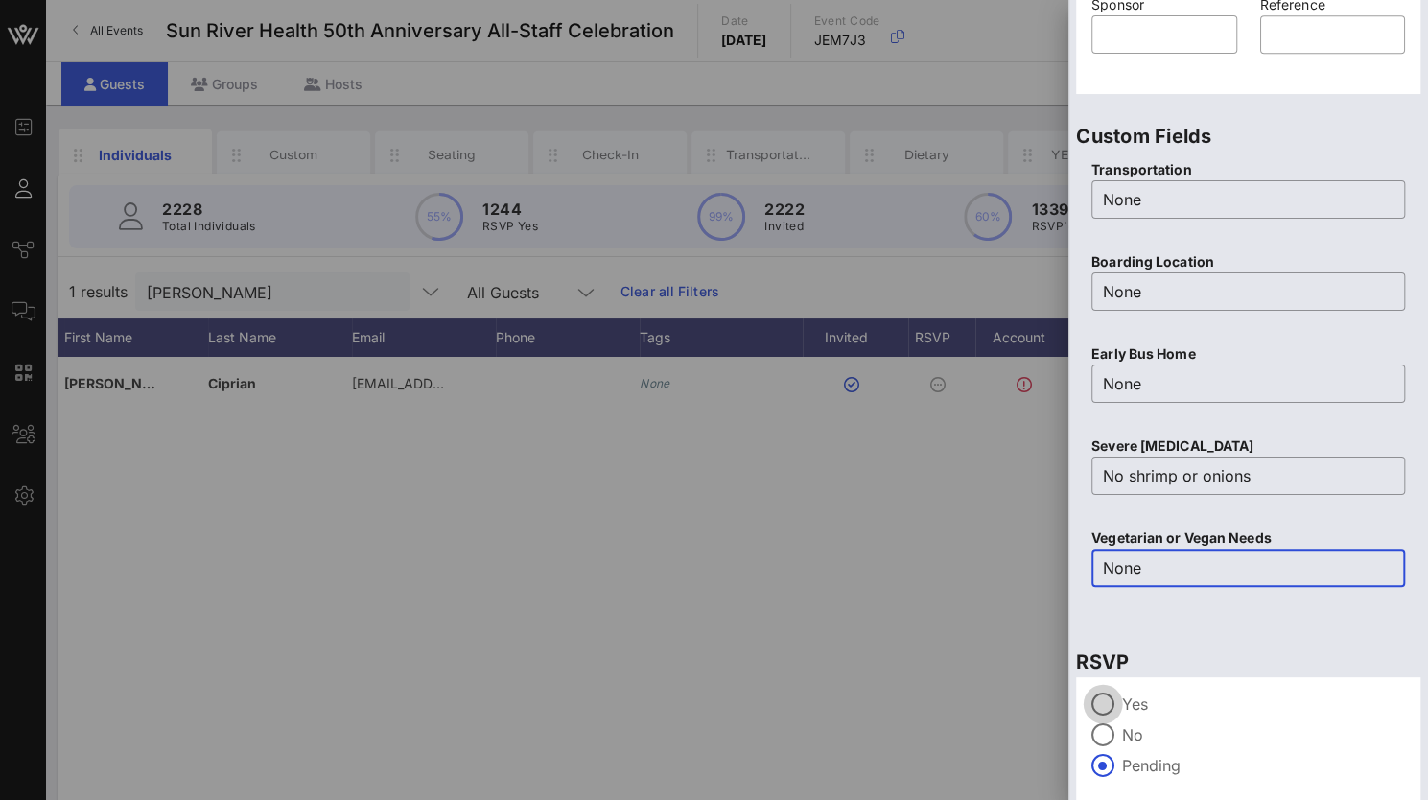
type input "None"
click at [1106, 697] on div at bounding box center [1103, 704] width 33 height 33
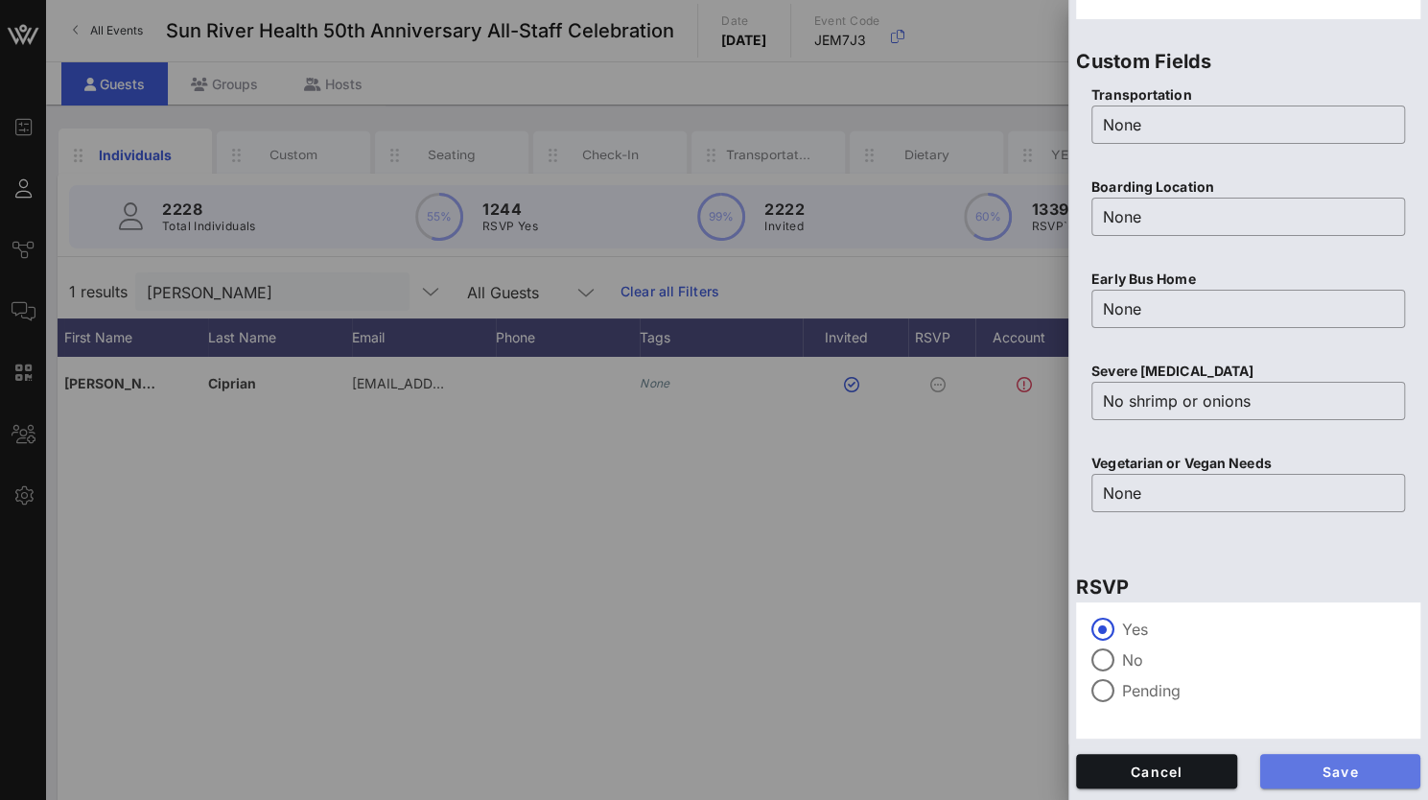
click at [1300, 763] on button "Save" at bounding box center [1341, 771] width 161 height 35
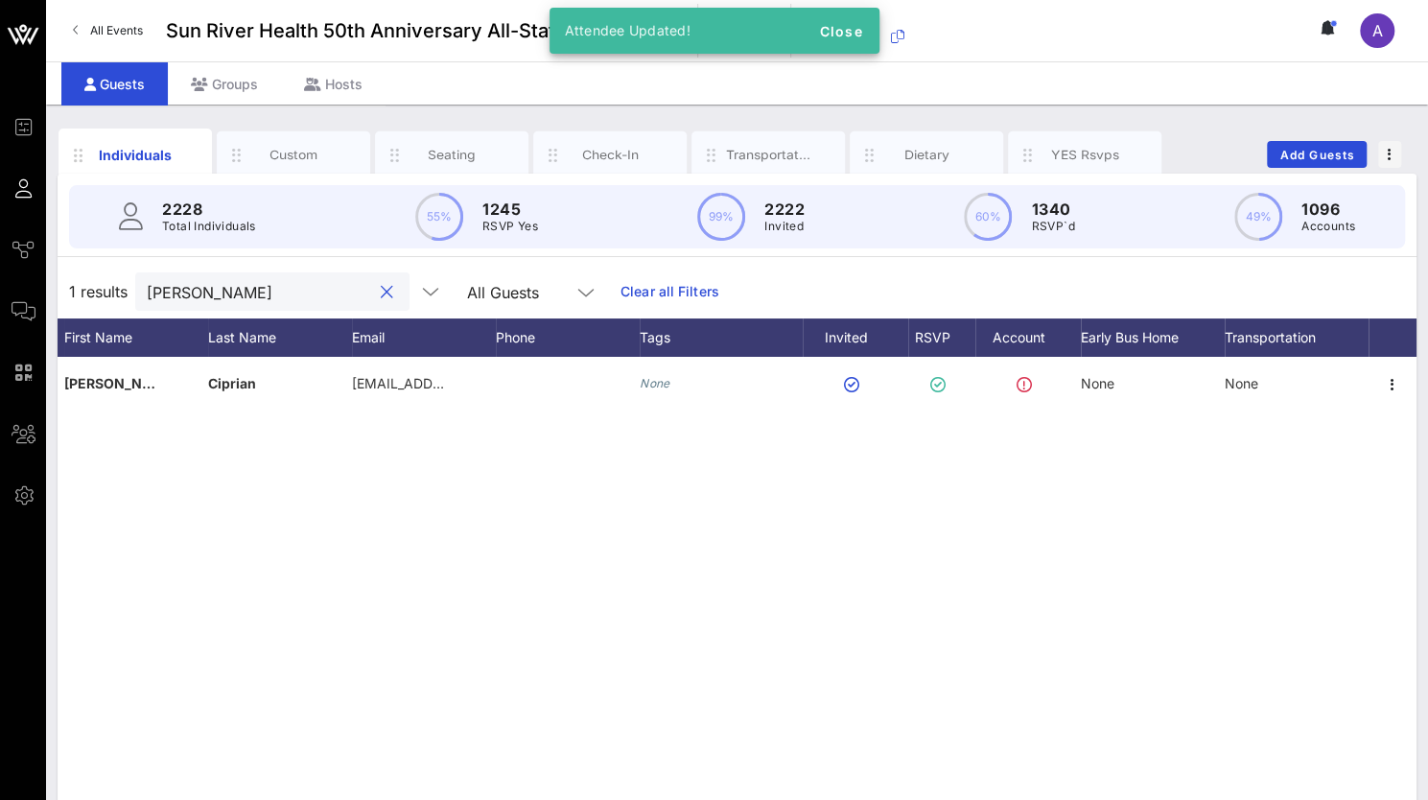
drag, startPoint x: 216, startPoint y: 291, endPoint x: 81, endPoint y: 287, distance: 135.3
click at [81, 287] on div "1 results [PERSON_NAME] All Guests Clear all Filters" at bounding box center [737, 292] width 1359 height 54
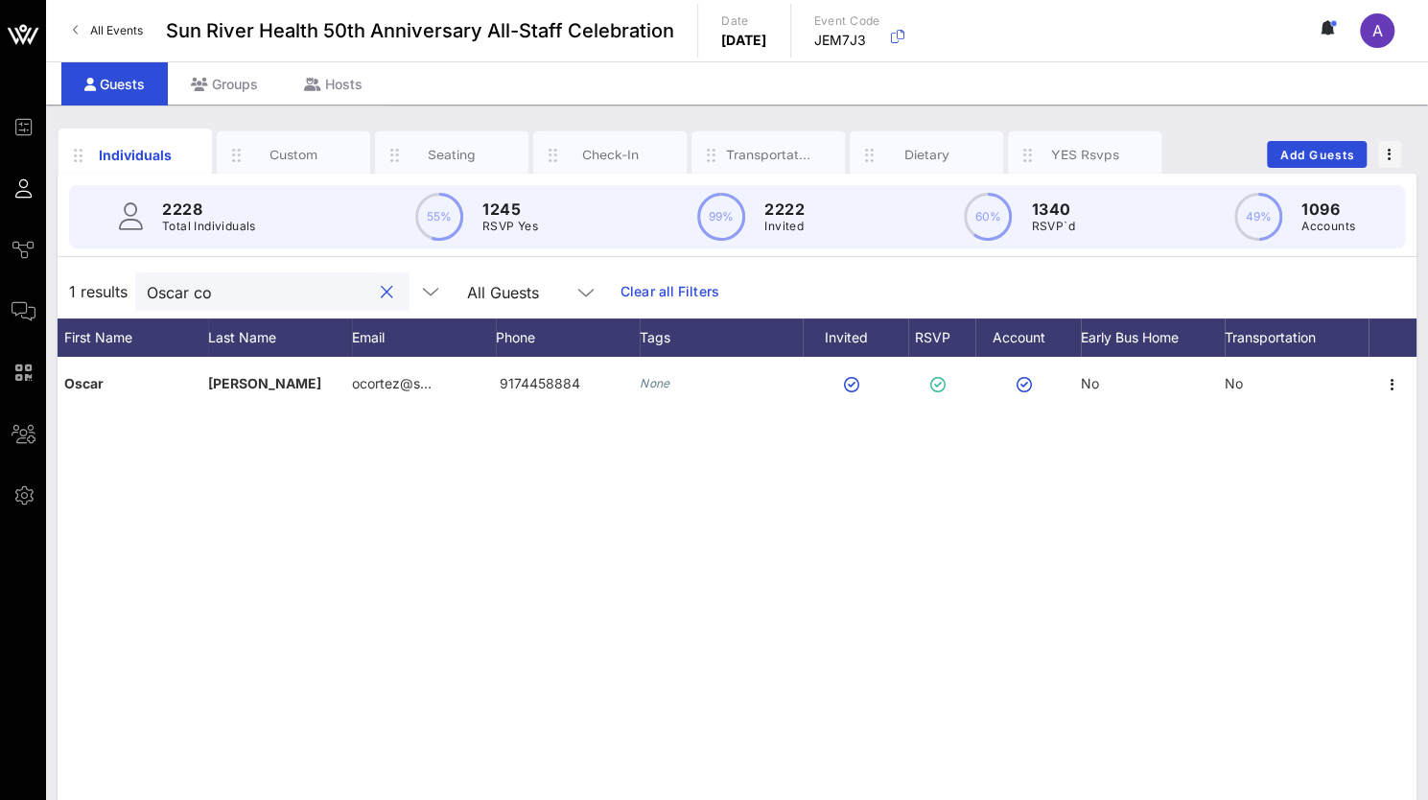
drag, startPoint x: 232, startPoint y: 304, endPoint x: 138, endPoint y: 295, distance: 94.4
click at [138, 295] on div "Oscar co" at bounding box center [272, 291] width 274 height 38
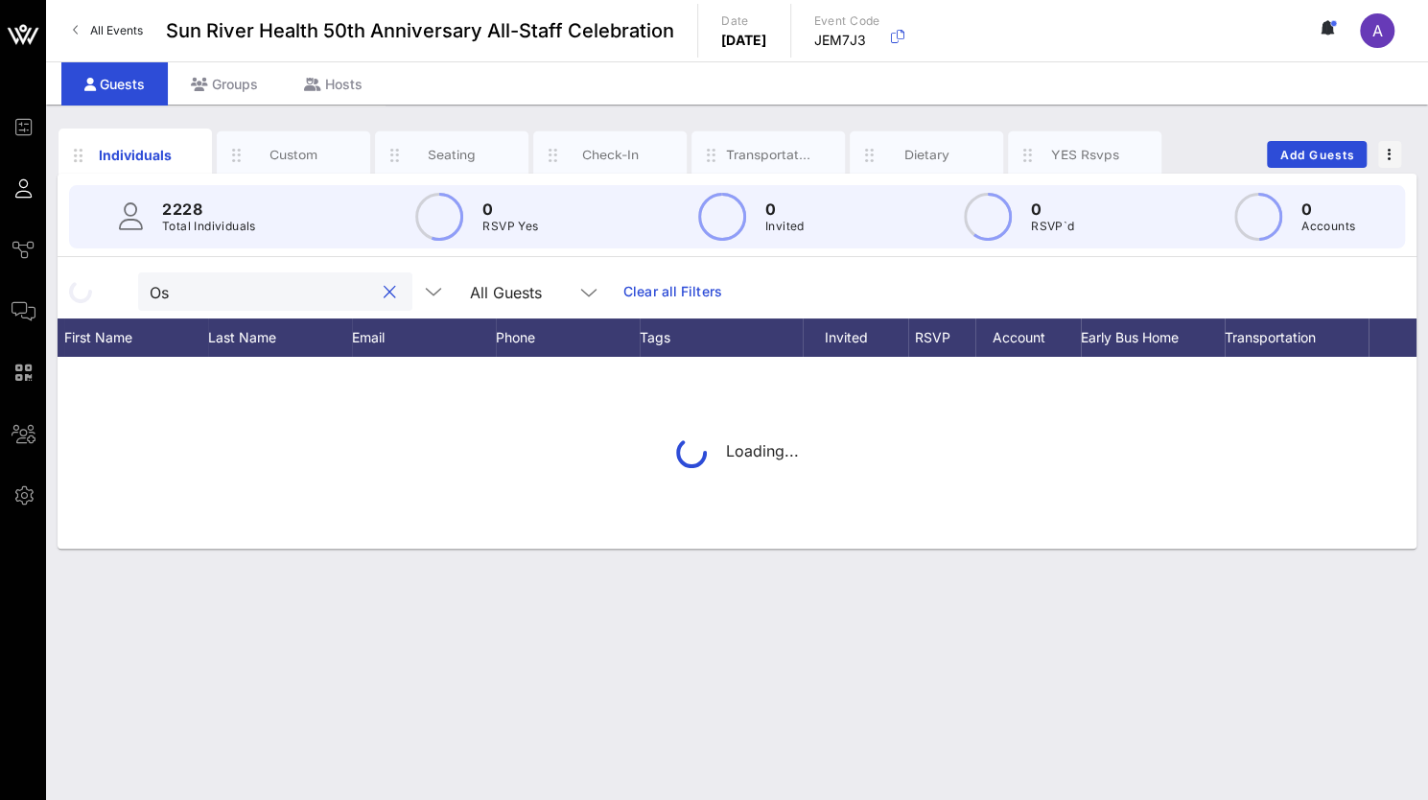
type input "O"
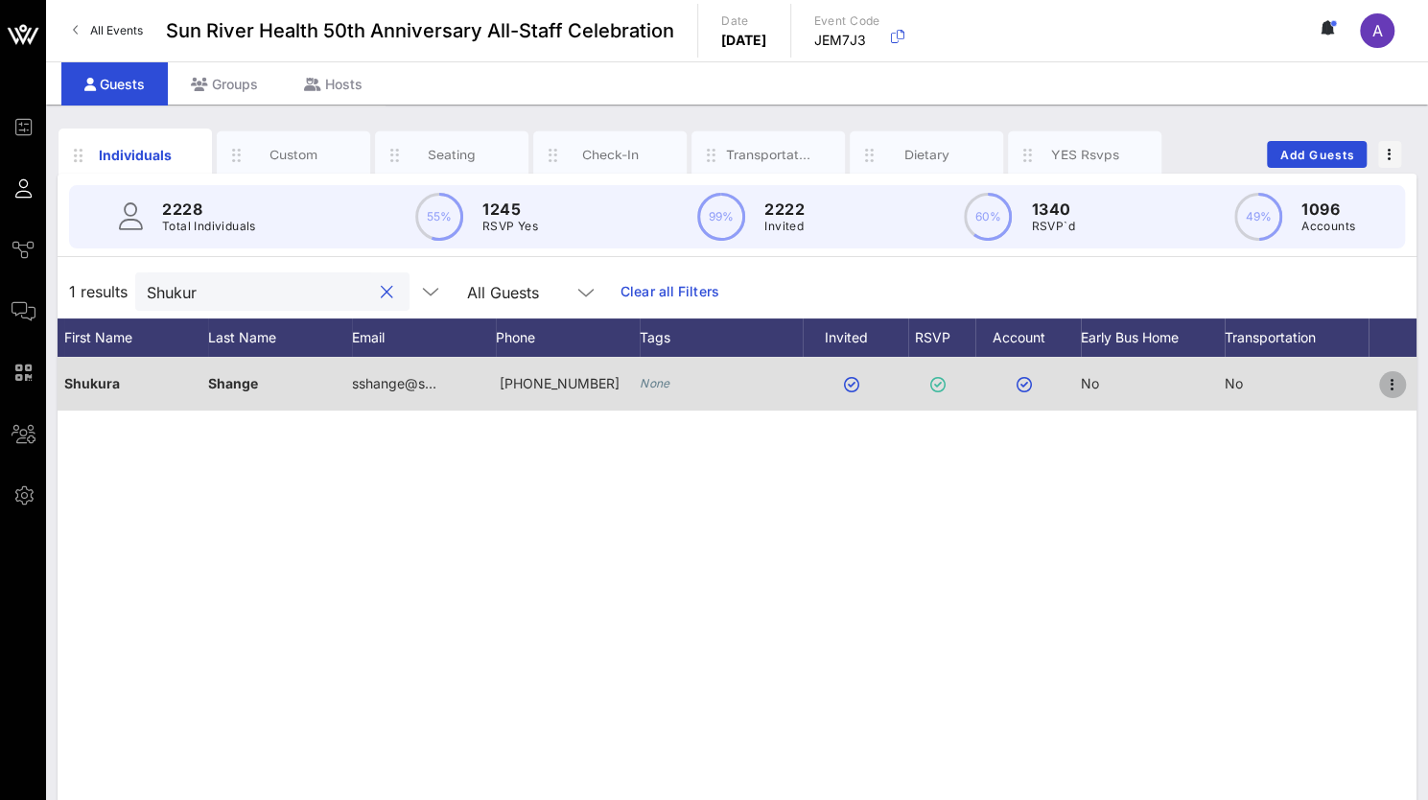
click at [1391, 377] on icon "button" at bounding box center [1392, 384] width 23 height 23
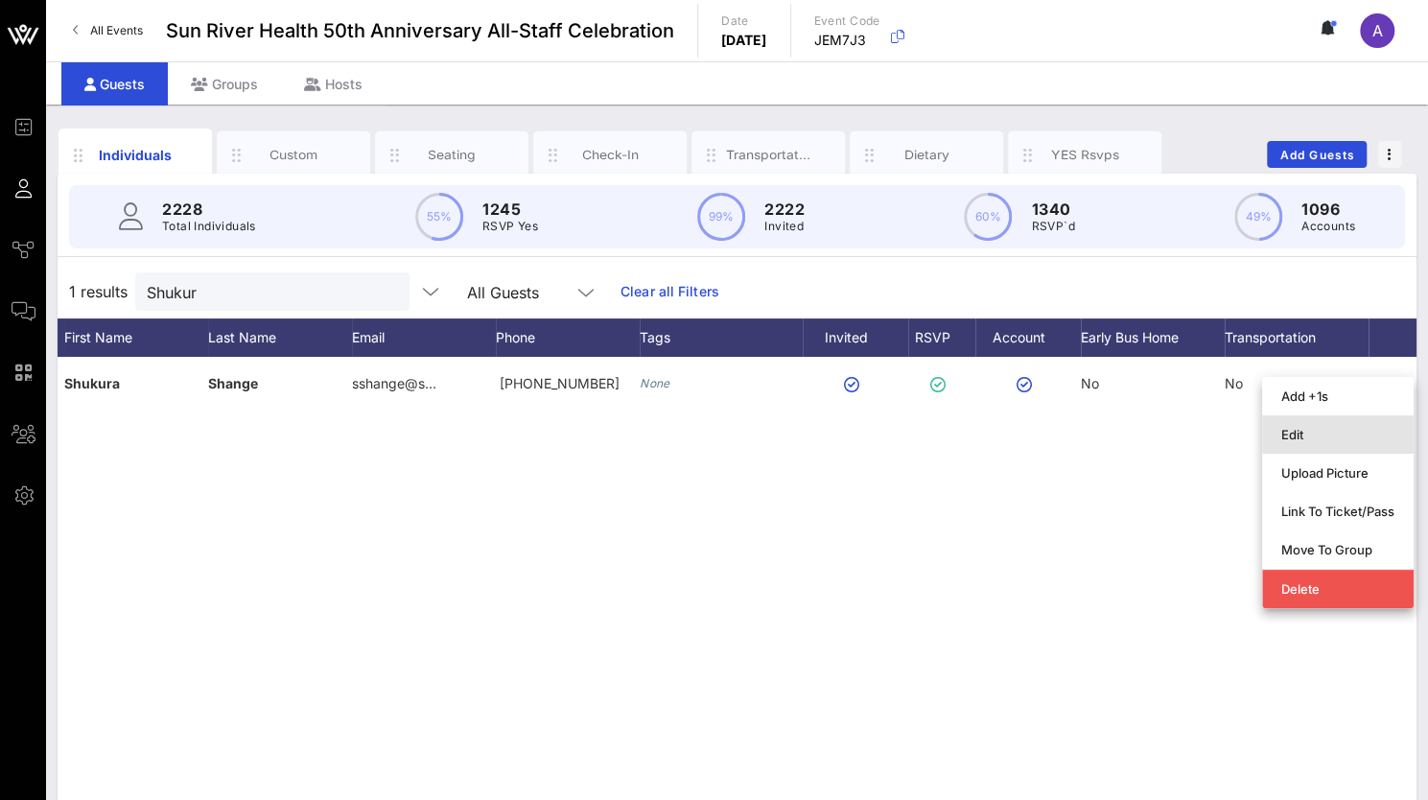
click at [1312, 436] on div "Edit" at bounding box center [1338, 434] width 113 height 15
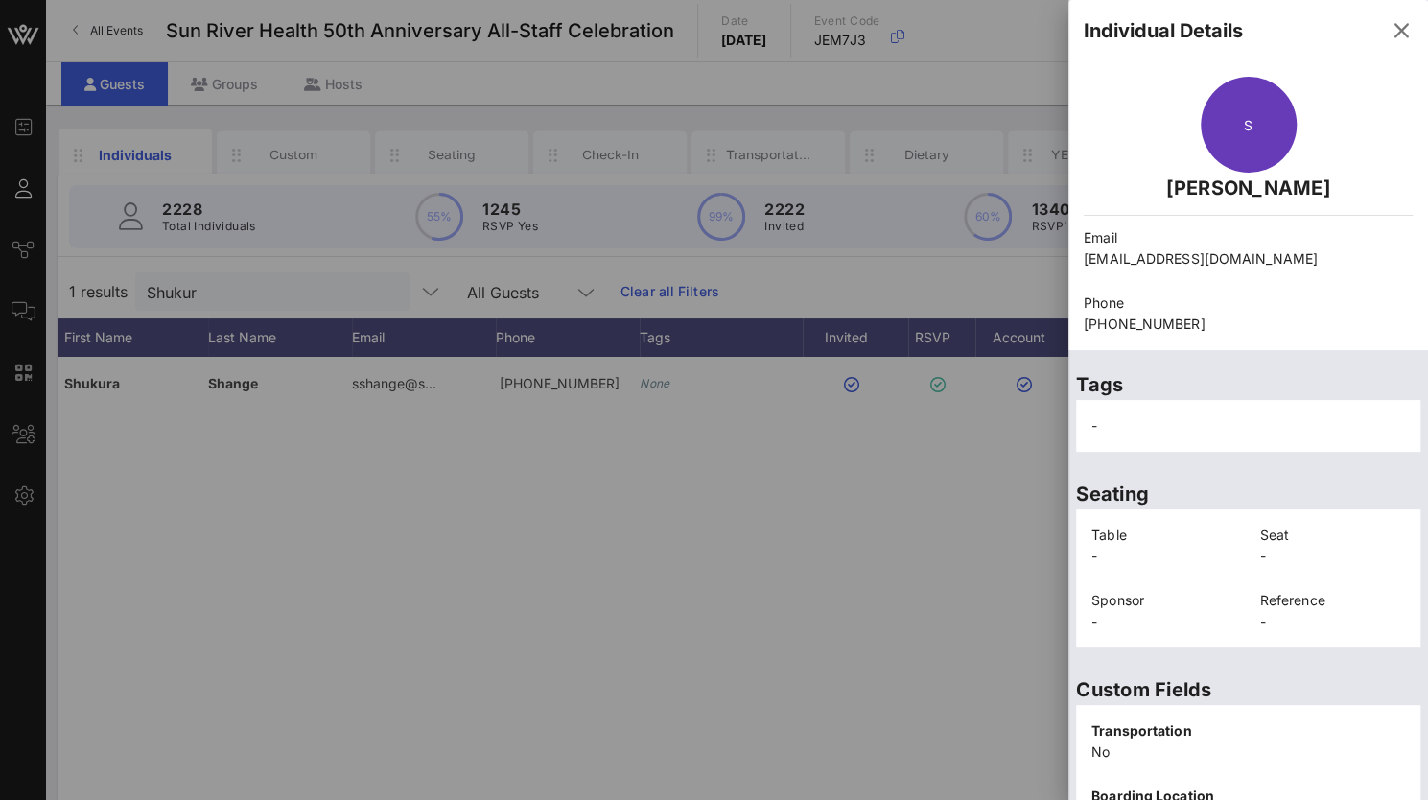
scroll to position [409, 0]
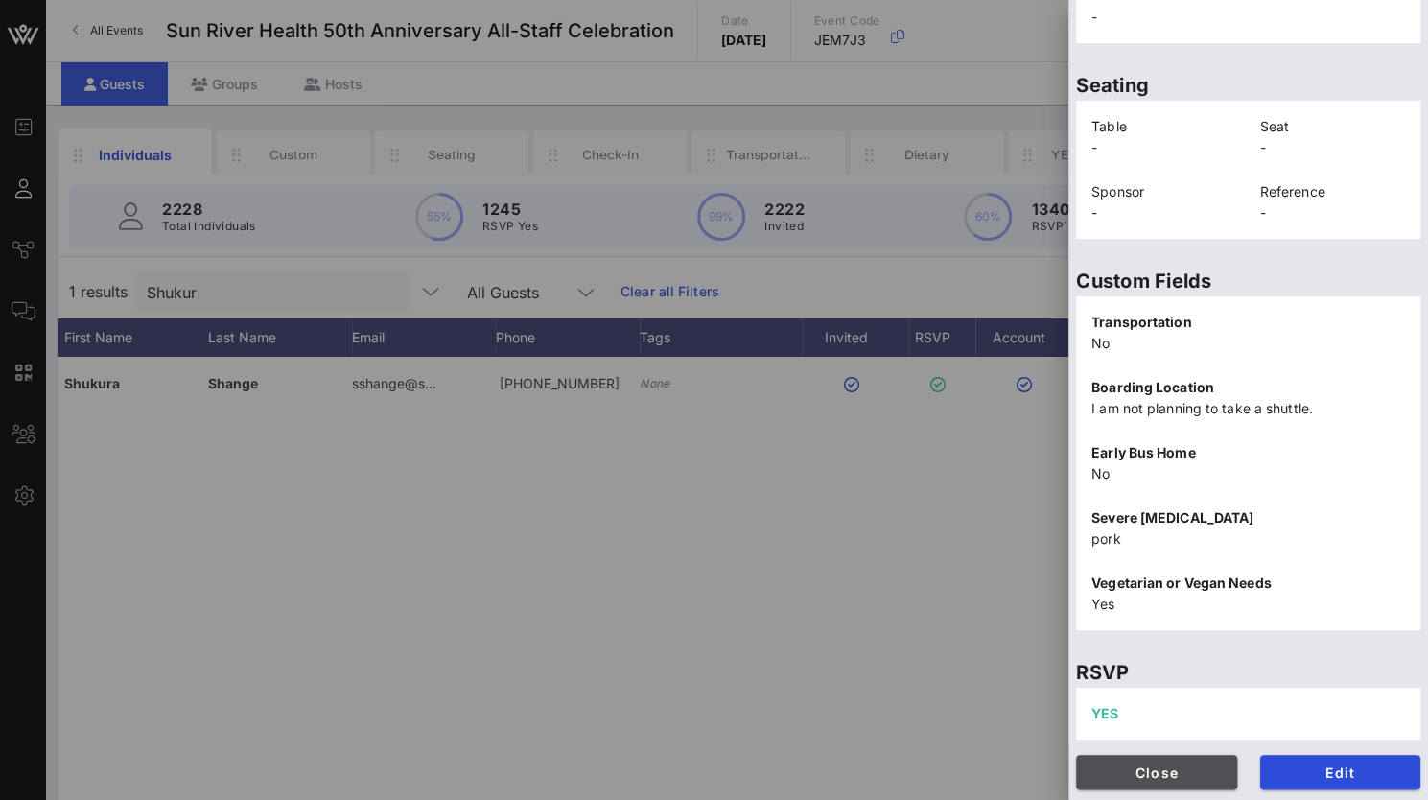
click at [1202, 770] on span "Close" at bounding box center [1157, 773] width 130 height 16
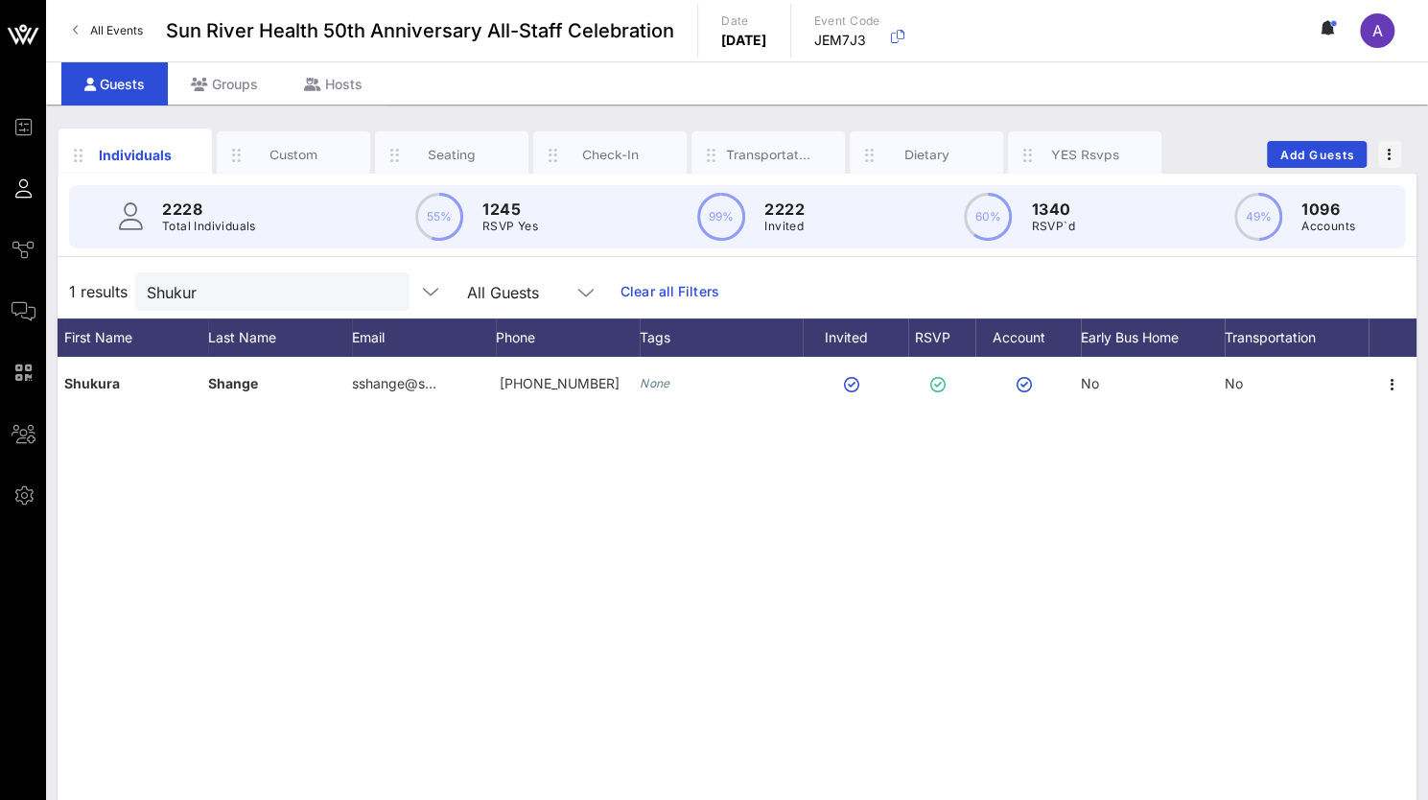
drag, startPoint x: 173, startPoint y: 280, endPoint x: 115, endPoint y: 279, distance: 57.6
click at [115, 279] on div "1 results [PERSON_NAME] All Guests Clear all Filters" at bounding box center [737, 292] width 1359 height 54
drag, startPoint x: 215, startPoint y: 292, endPoint x: 164, endPoint y: 295, distance: 50.9
click at [164, 295] on input "Shukur" at bounding box center [259, 291] width 224 height 25
drag, startPoint x: 106, startPoint y: 302, endPoint x: 53, endPoint y: 304, distance: 52.8
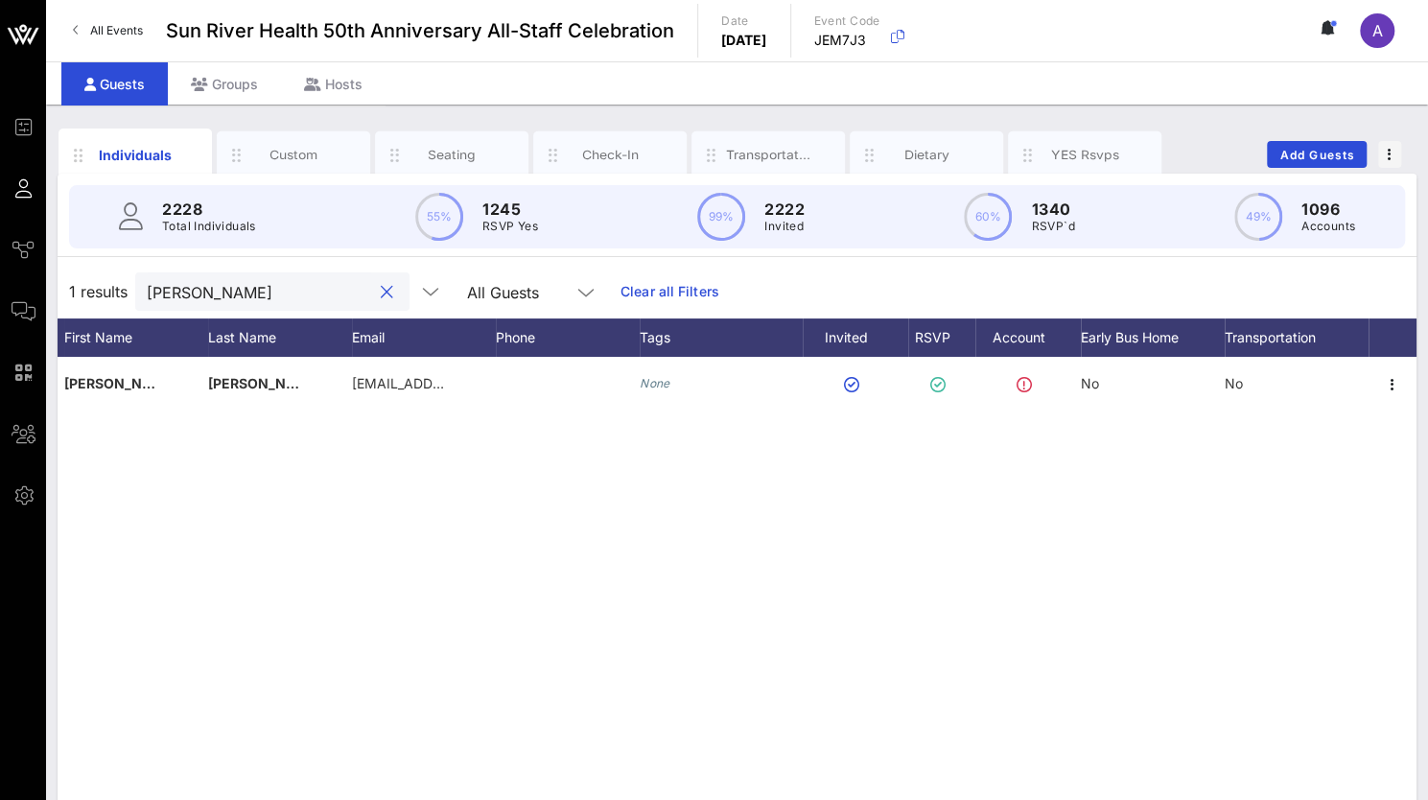
click at [53, 304] on div "Individuals Custom Seating Check-In Transportation Dietary YES Rsvps Add Guests…" at bounding box center [737, 528] width 1382 height 847
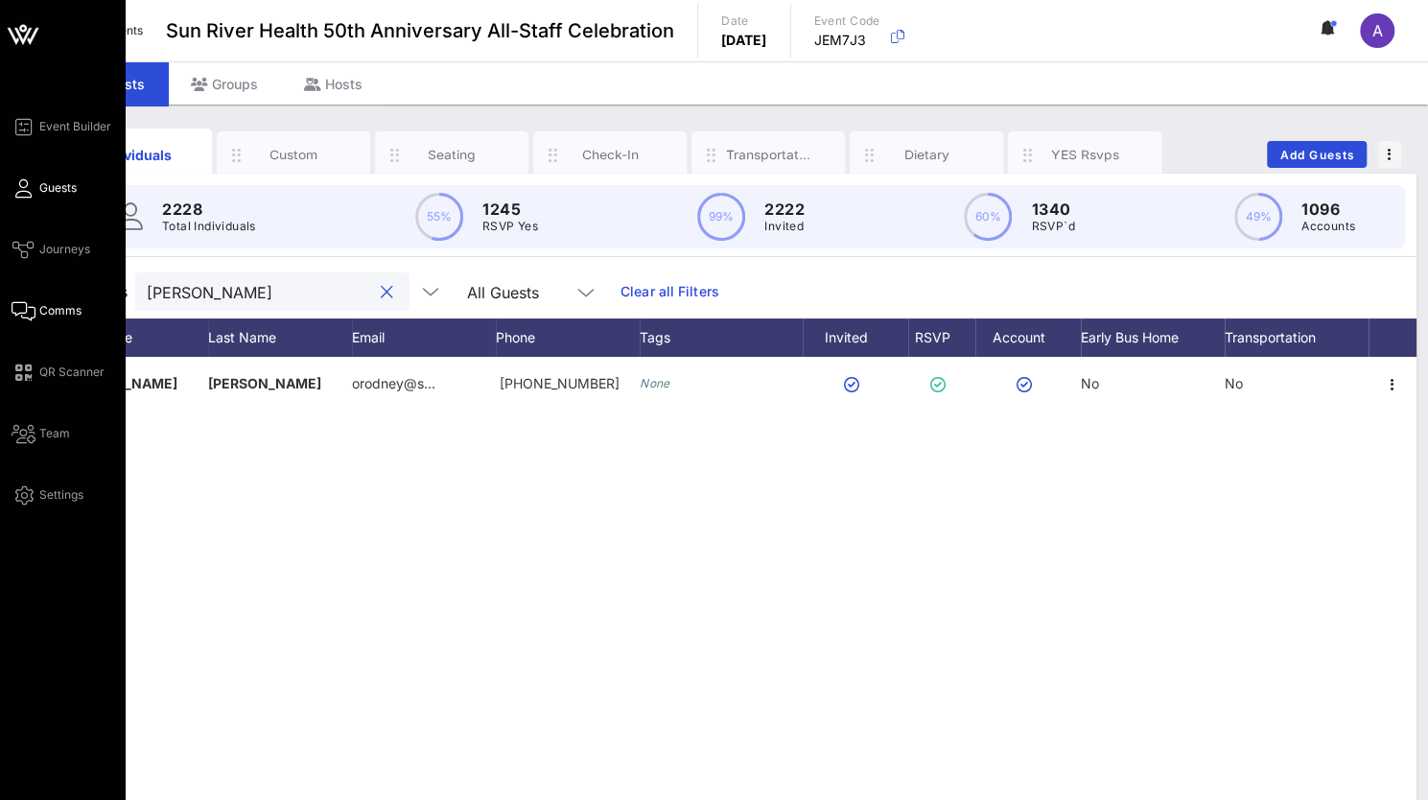
drag, startPoint x: 218, startPoint y: 295, endPoint x: 41, endPoint y: 303, distance: 176.7
click at [41, 303] on div "Event Builder Guests Journeys Comms QR Scanner Team Settings Sun River Health 5…" at bounding box center [714, 476] width 1428 height 952
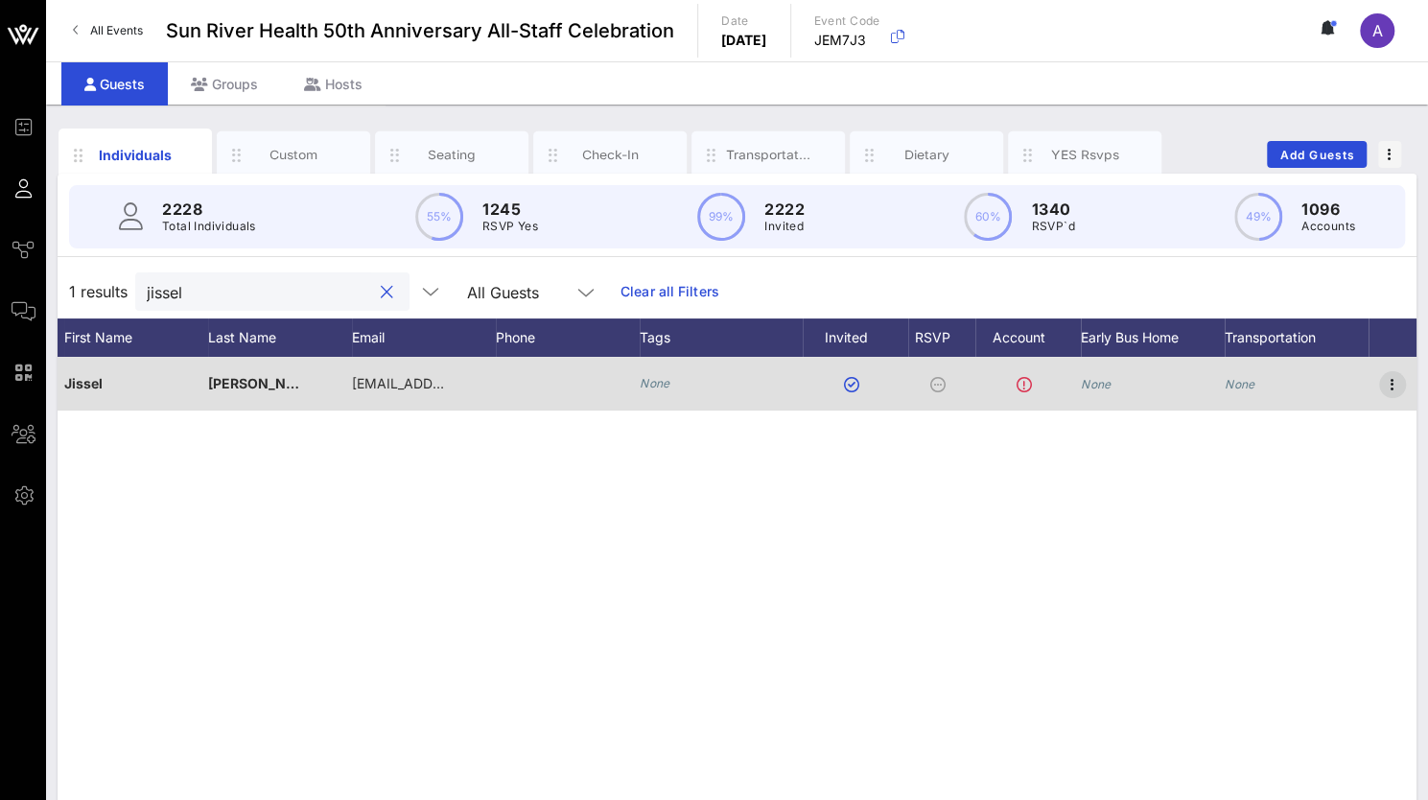
type input "jissel"
click at [1395, 380] on icon "button" at bounding box center [1392, 384] width 23 height 23
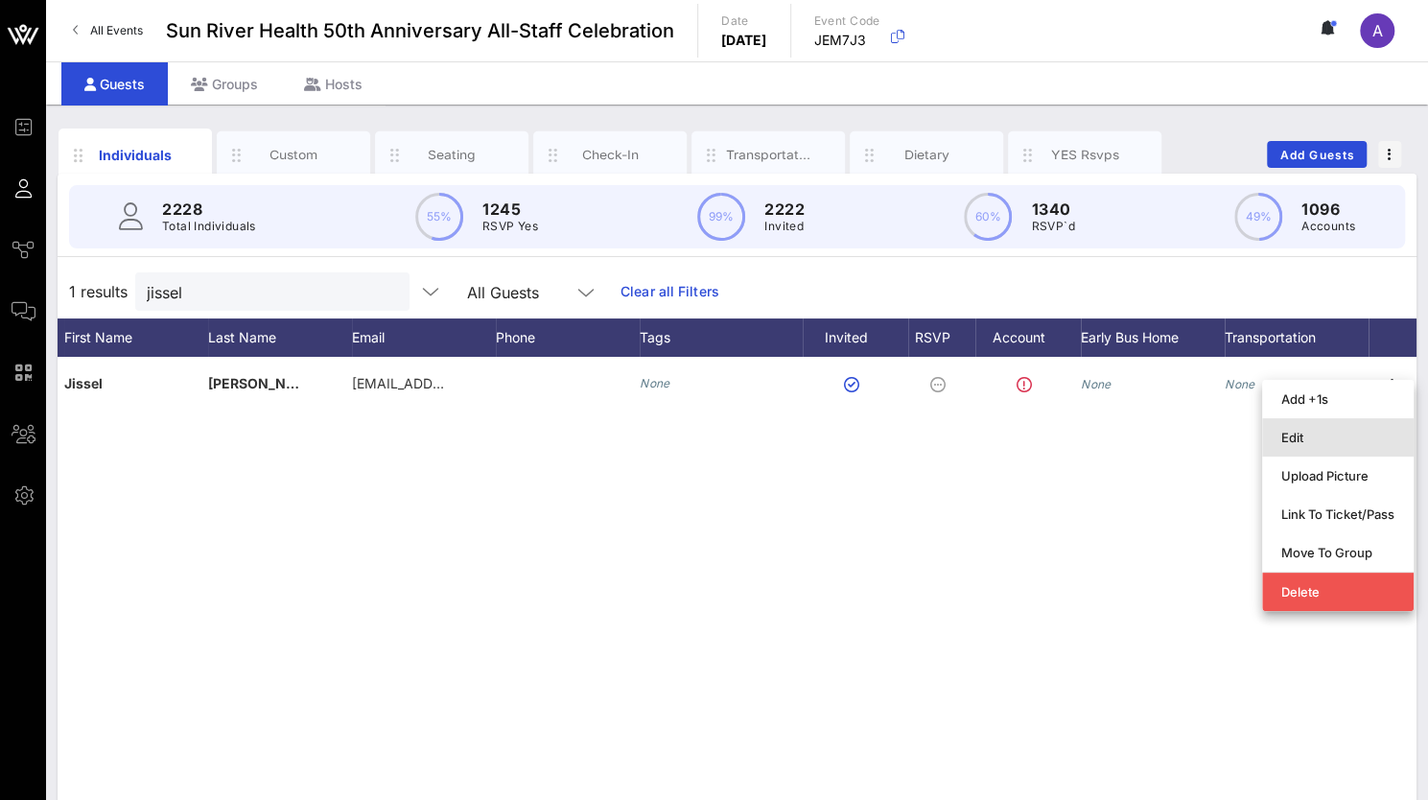
click at [1316, 432] on div "Edit" at bounding box center [1338, 437] width 113 height 15
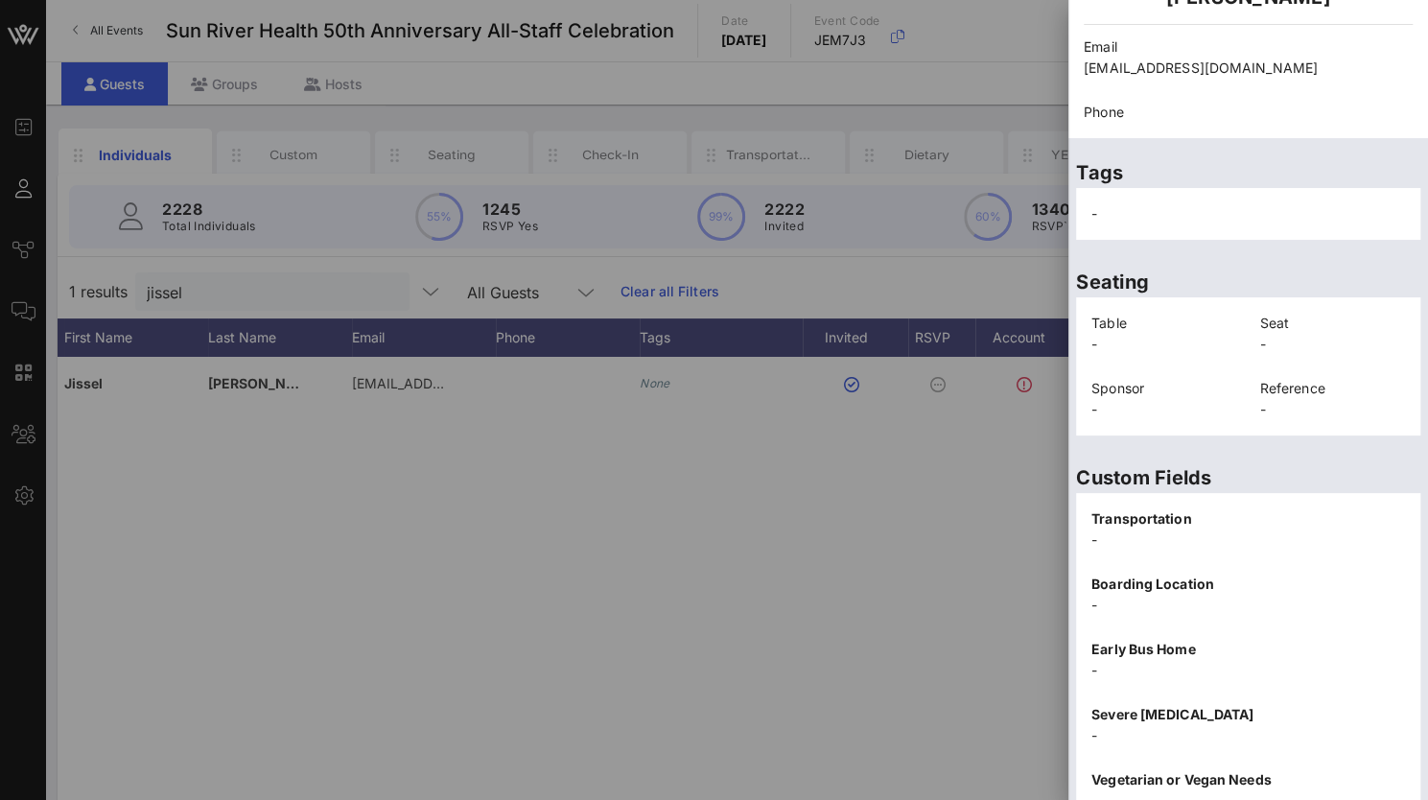
scroll to position [388, 0]
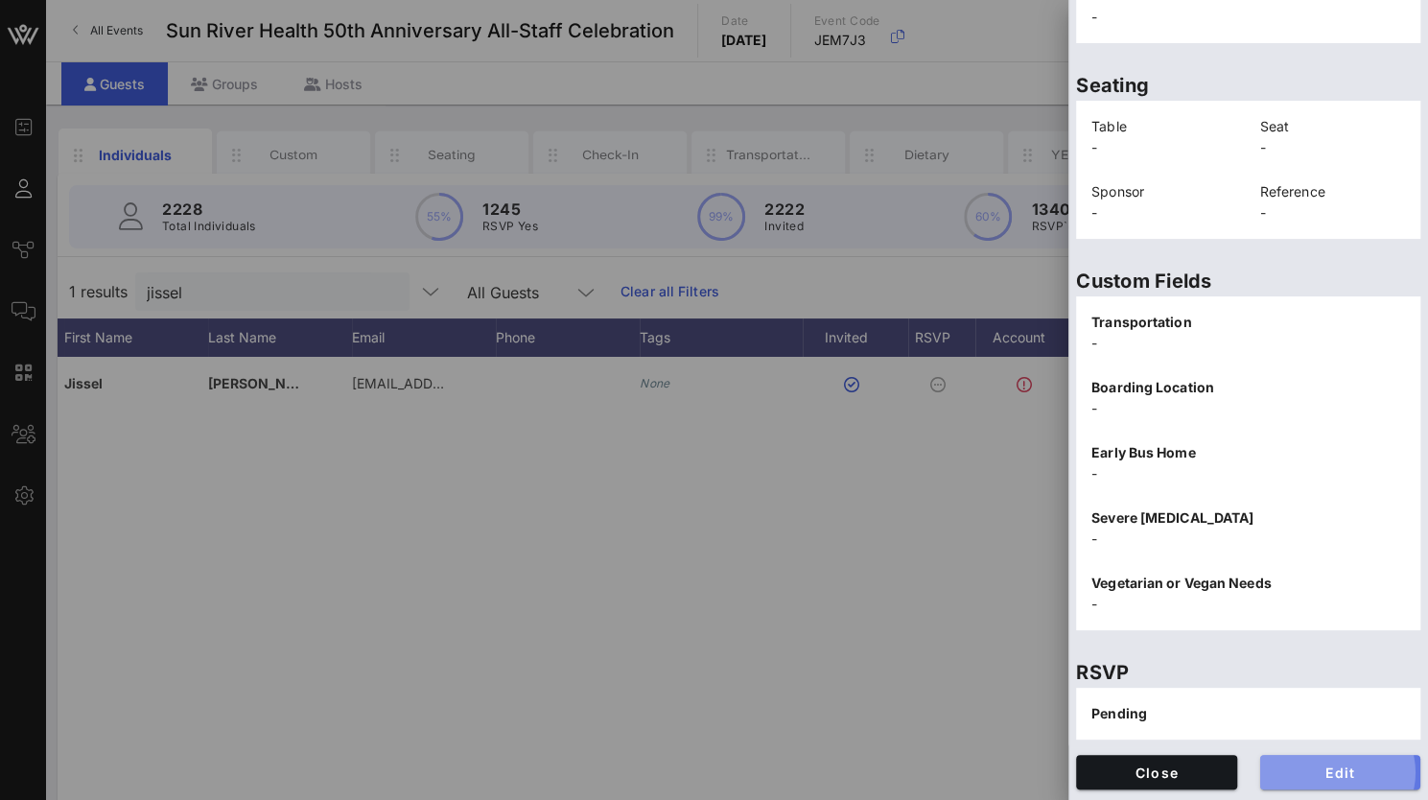
click at [1294, 776] on span "Edit" at bounding box center [1341, 773] width 130 height 16
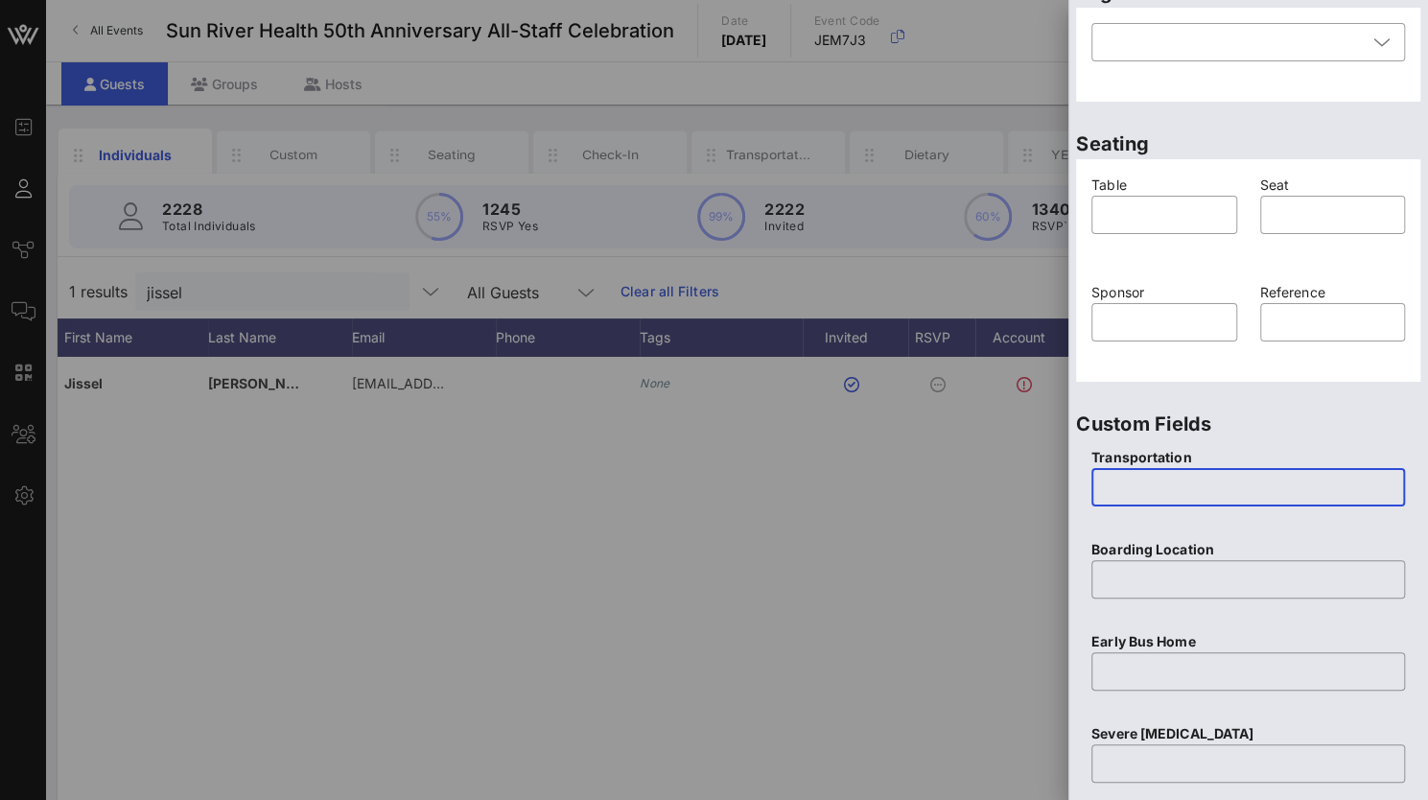
click at [1144, 479] on input "text" at bounding box center [1248, 487] width 291 height 31
type input "None"
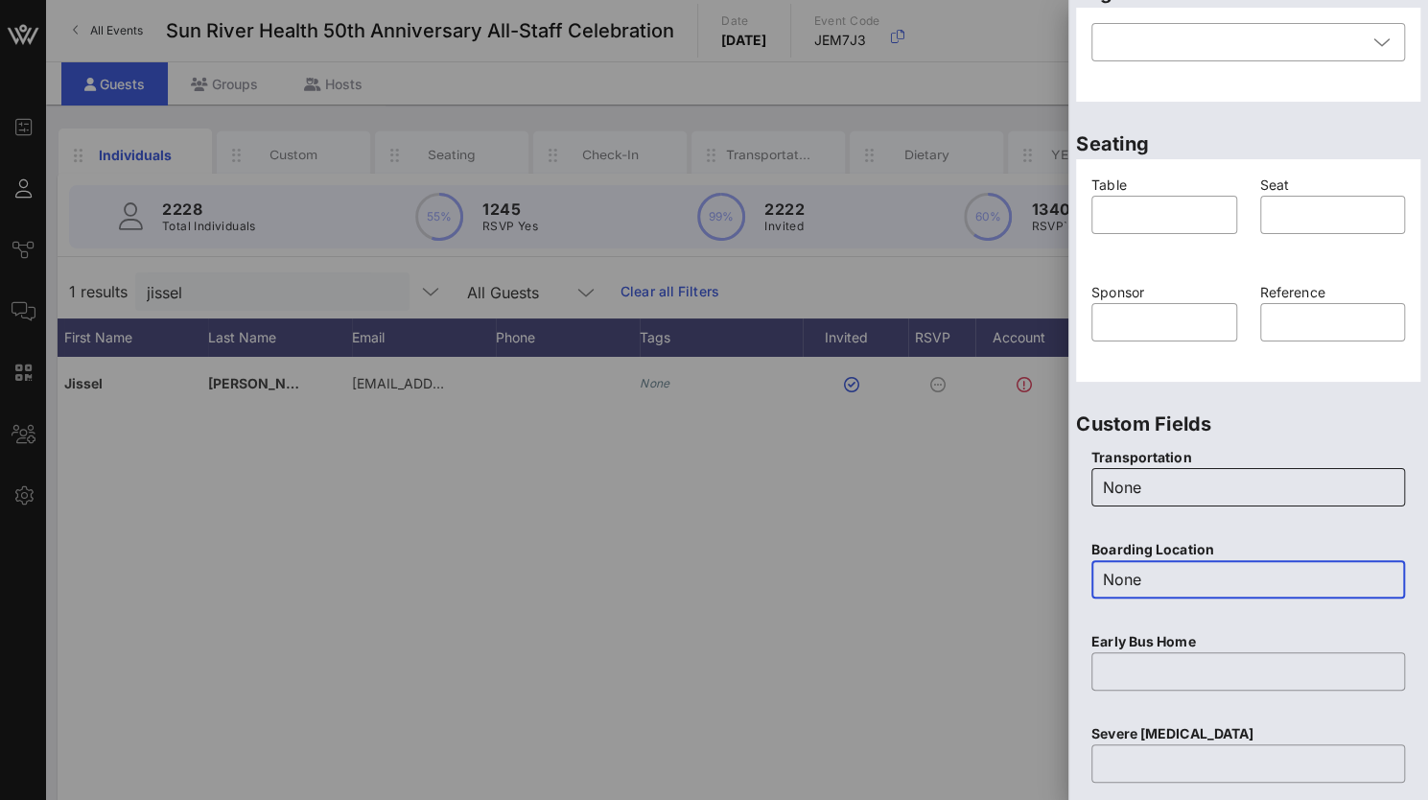
type input "None"
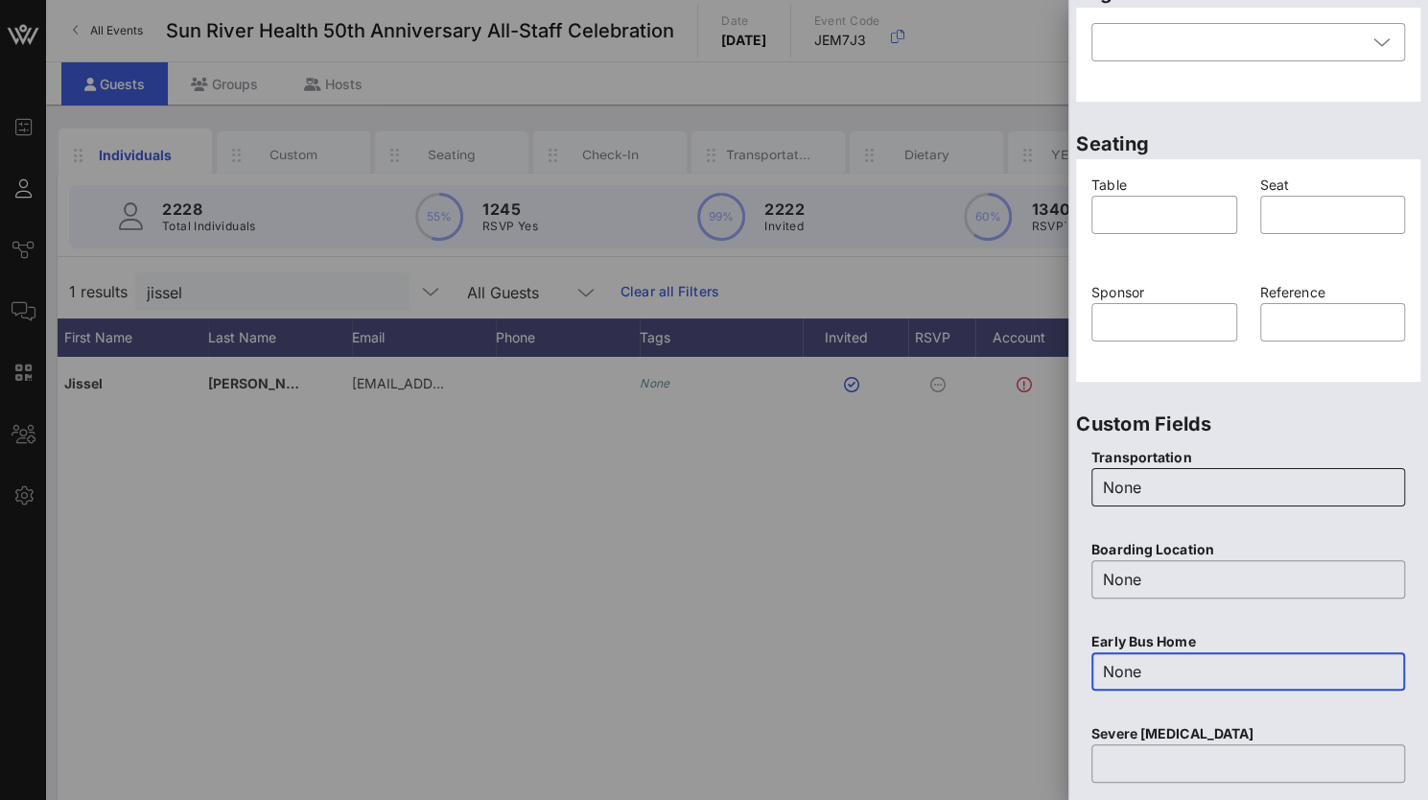
type input "None"
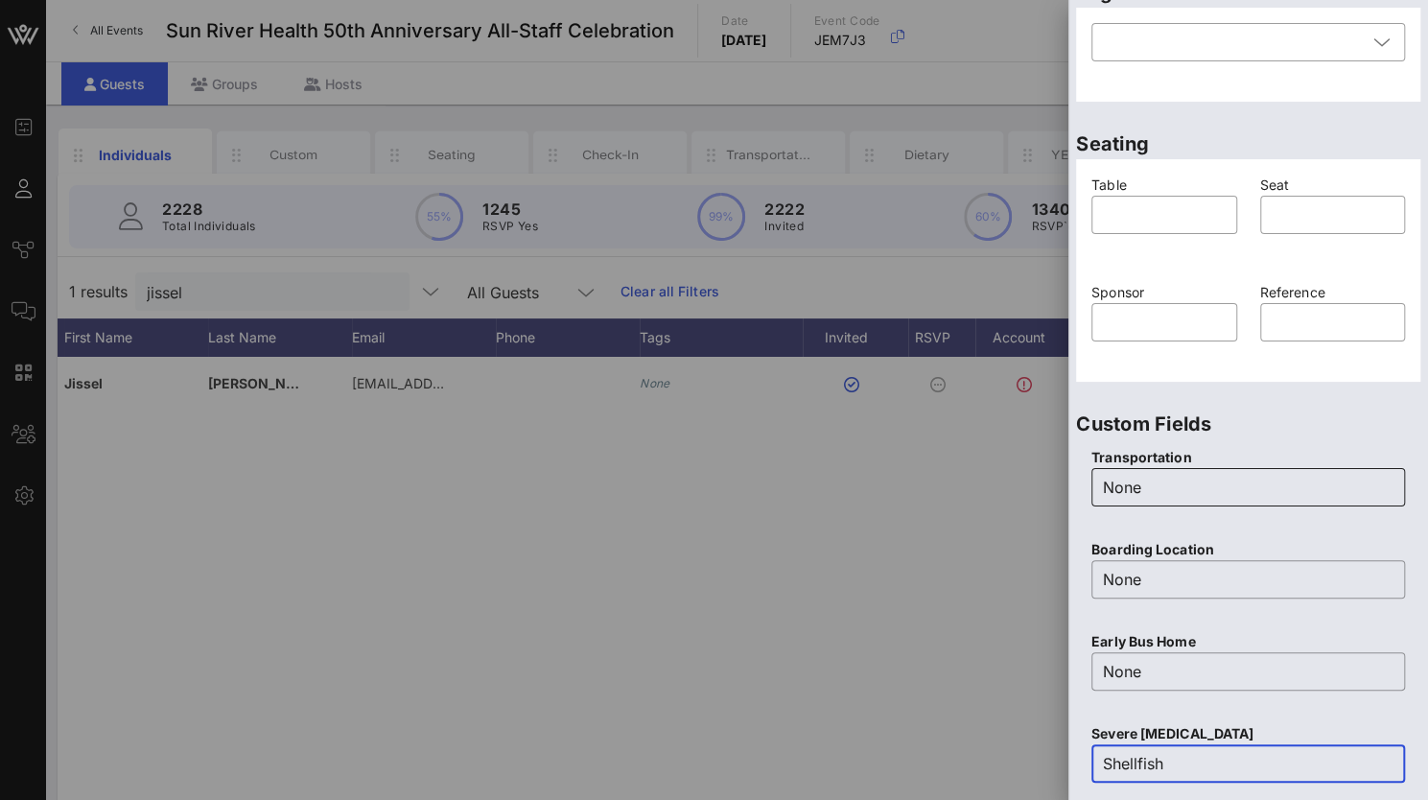
type input "Shellfish"
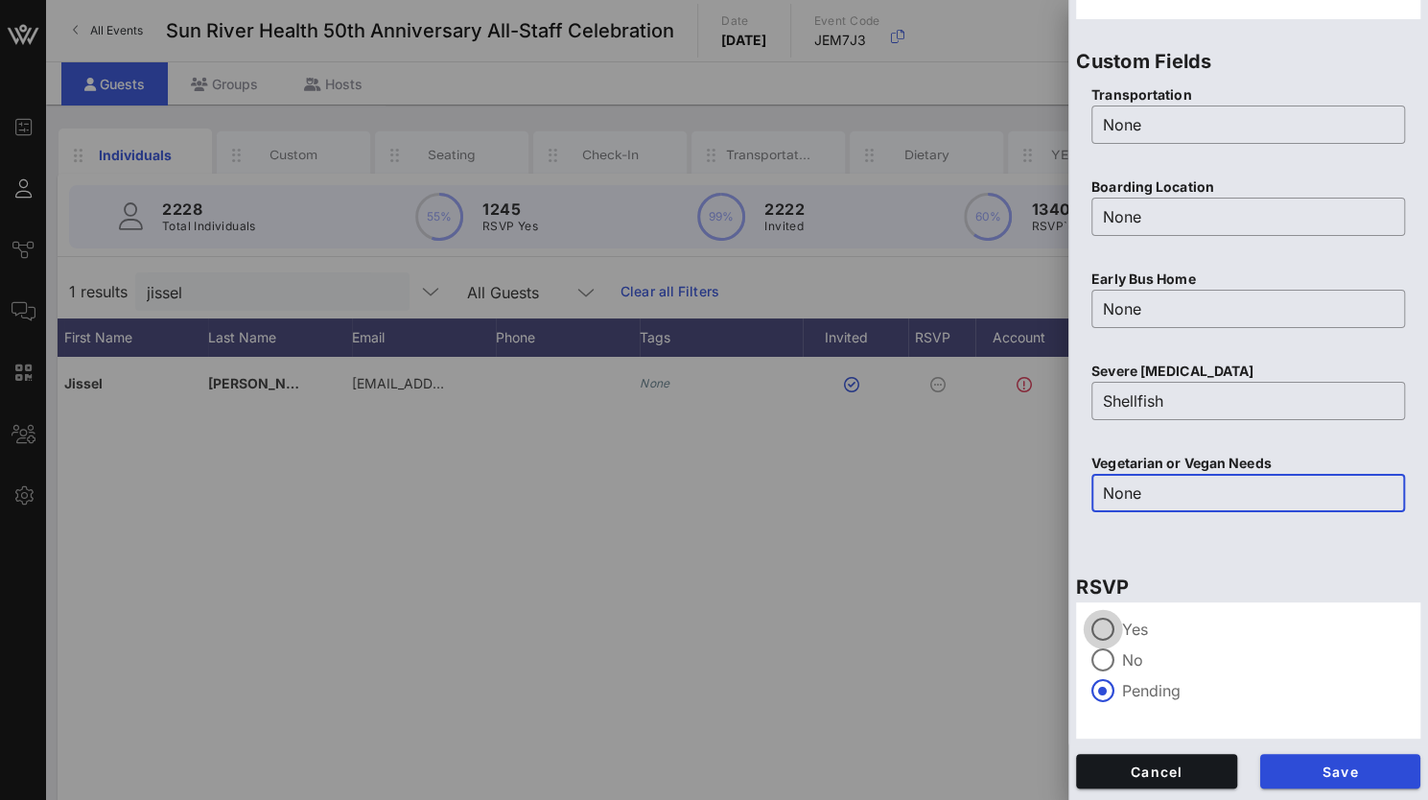
type input "None"
click at [1116, 632] on div at bounding box center [1103, 629] width 33 height 33
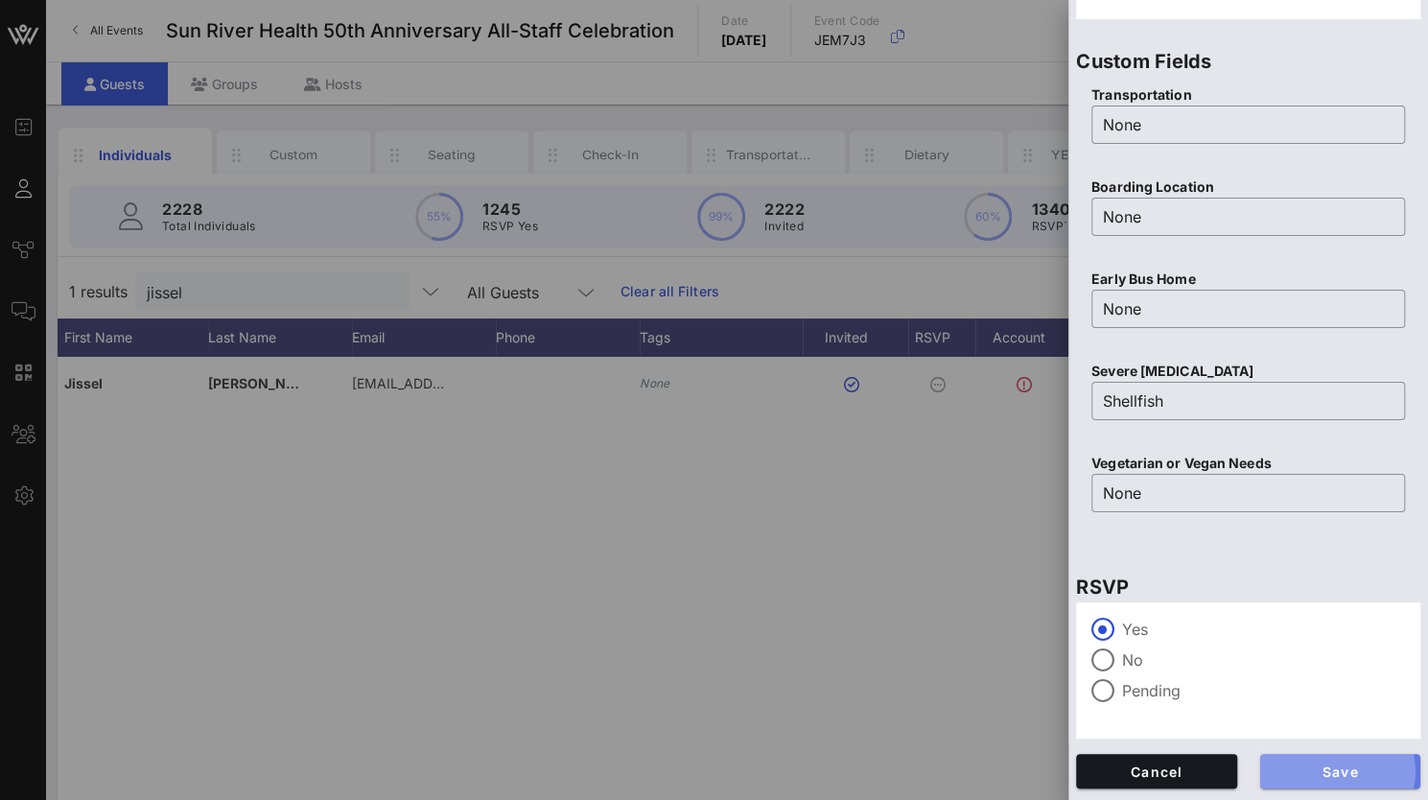
click at [1318, 770] on span "Save" at bounding box center [1341, 772] width 130 height 16
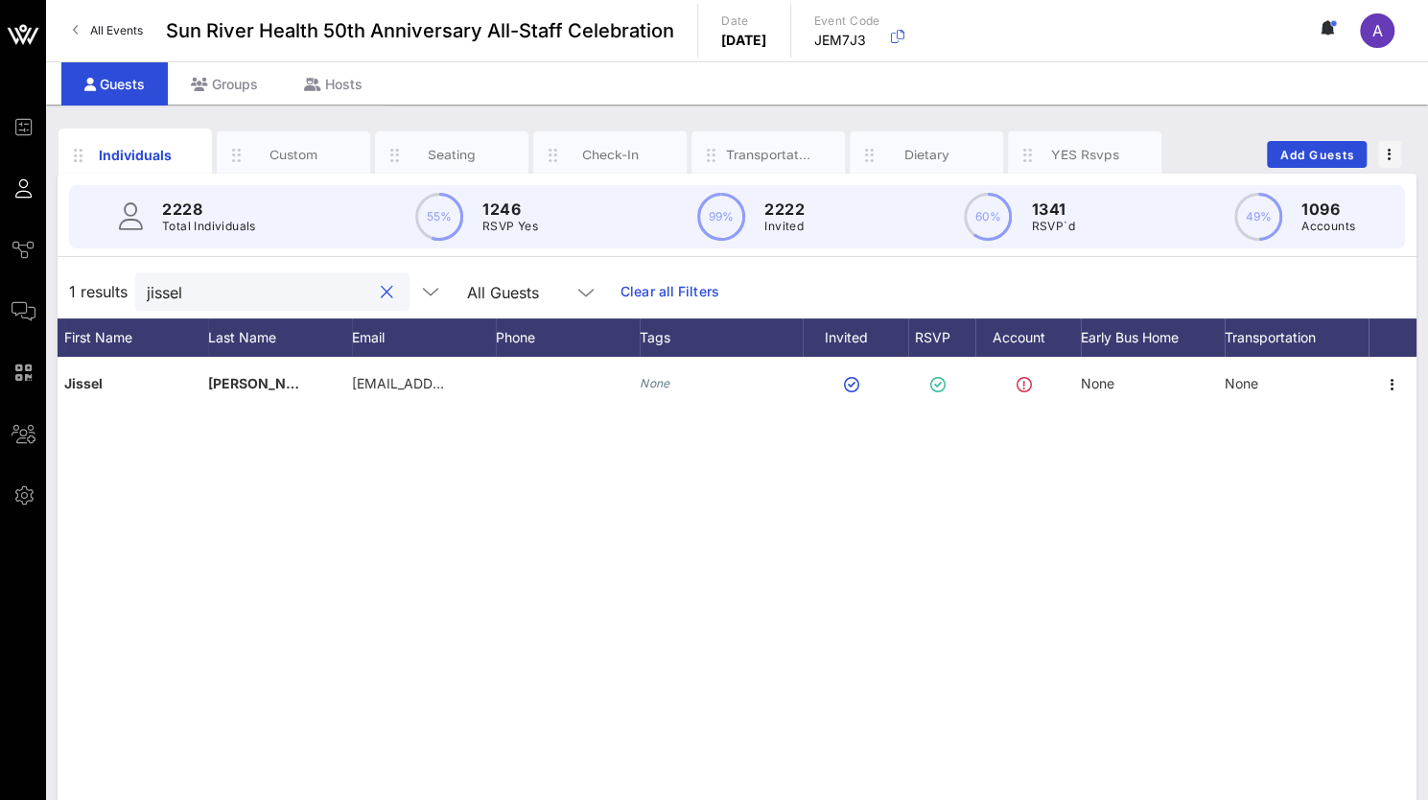
drag, startPoint x: 213, startPoint y: 292, endPoint x: 56, endPoint y: 293, distance: 157.3
click at [56, 293] on div "Individuals Custom Seating Check-In Transportation Dietary YES Rsvps Add Guests…" at bounding box center [737, 528] width 1382 height 847
drag, startPoint x: 219, startPoint y: 291, endPoint x: 113, endPoint y: 277, distance: 106.4
click at [113, 277] on div "1 results [PERSON_NAME] All Guests Clear all Filters" at bounding box center [737, 292] width 1359 height 54
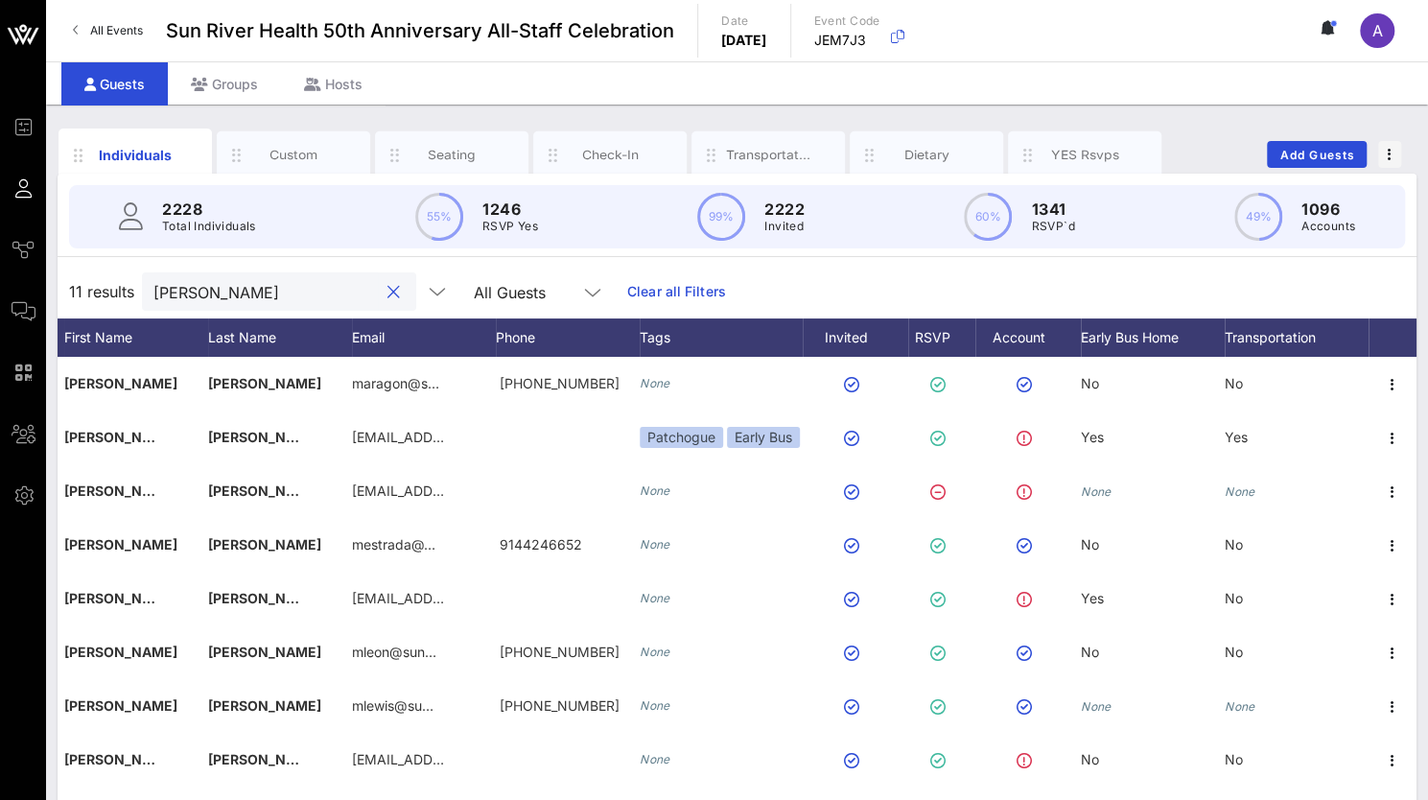
click at [242, 282] on input "[PERSON_NAME]" at bounding box center [265, 291] width 224 height 25
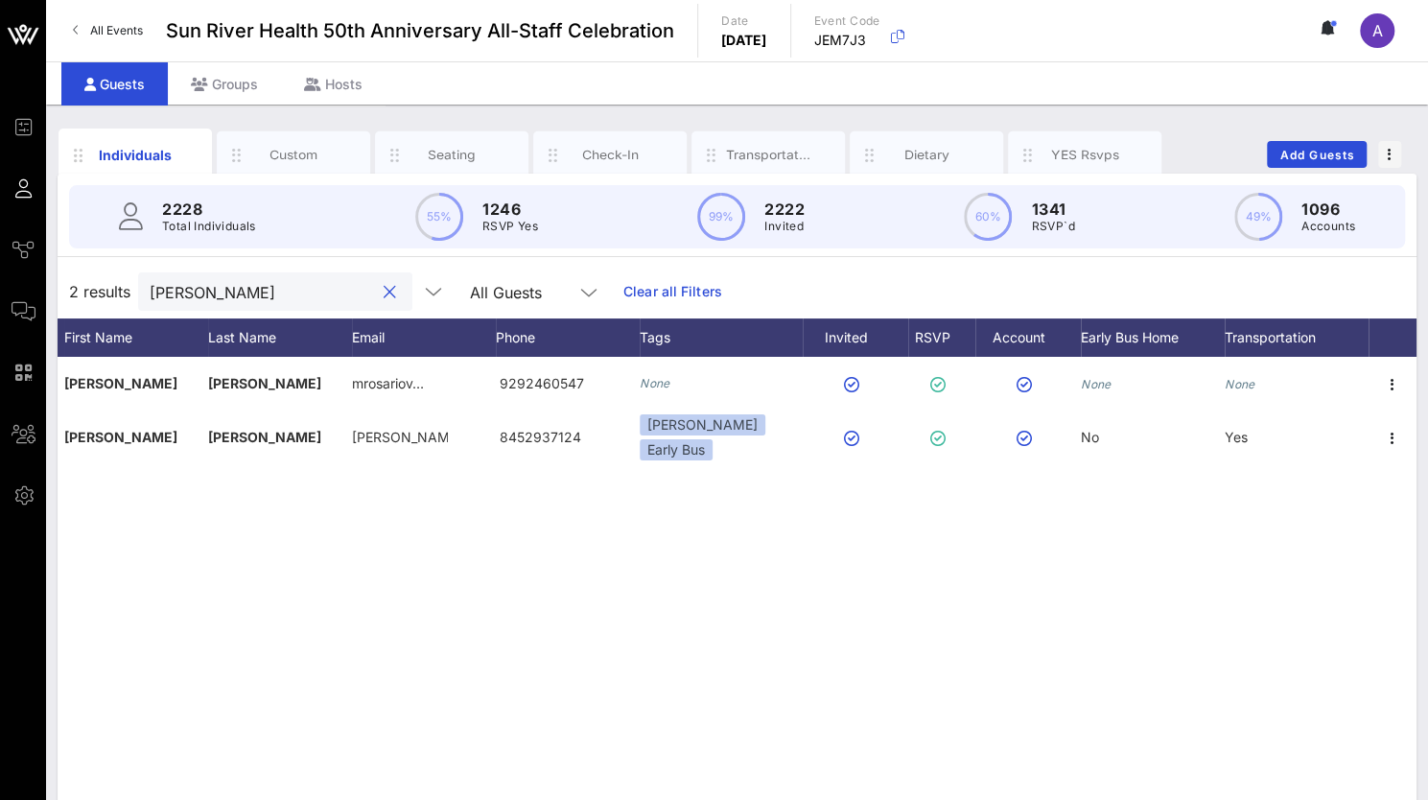
drag, startPoint x: 249, startPoint y: 285, endPoint x: 82, endPoint y: 281, distance: 167.9
click at [82, 281] on div "2 results [PERSON_NAME] All Guests Clear all Filters" at bounding box center [737, 292] width 1359 height 54
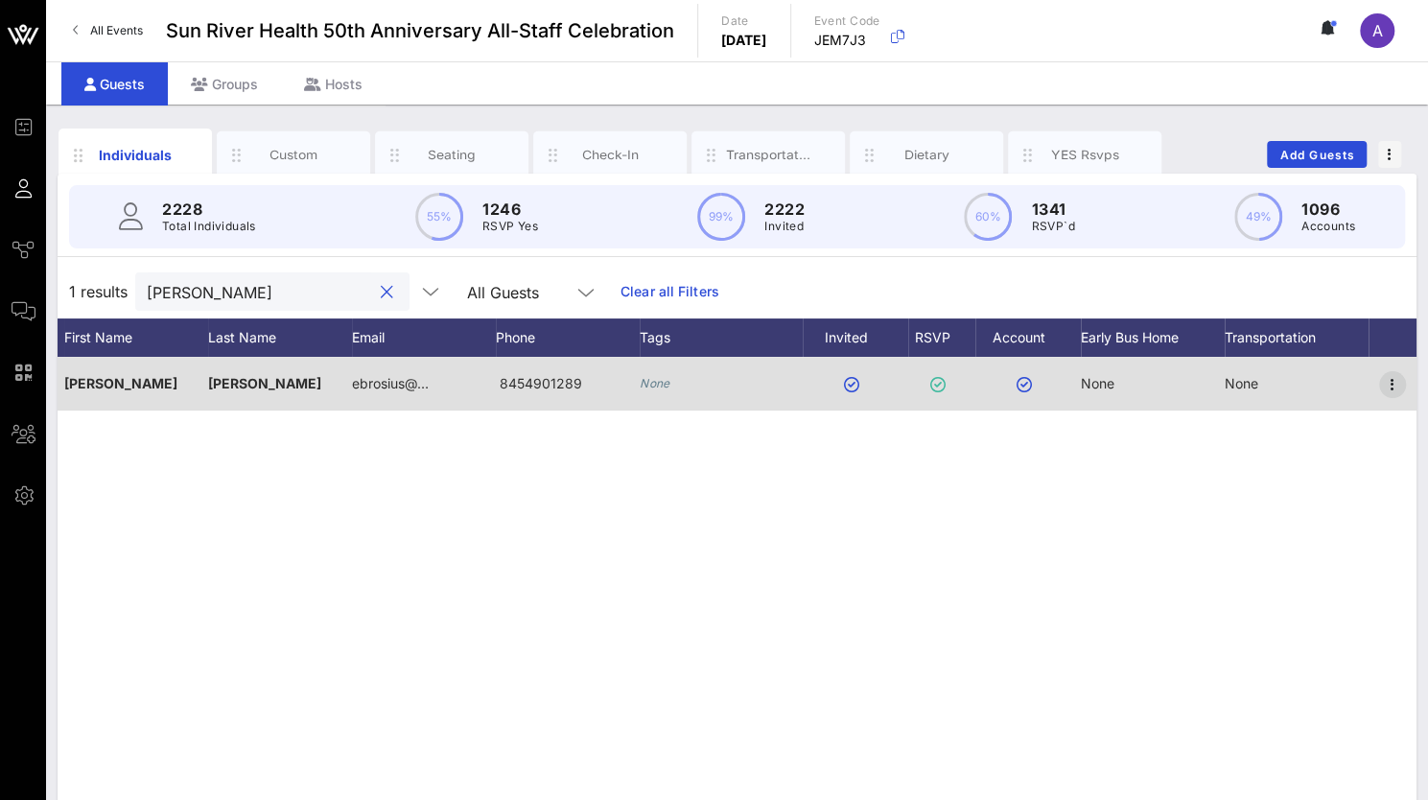
type input "[PERSON_NAME]"
click at [1389, 383] on icon "button" at bounding box center [1392, 384] width 23 height 23
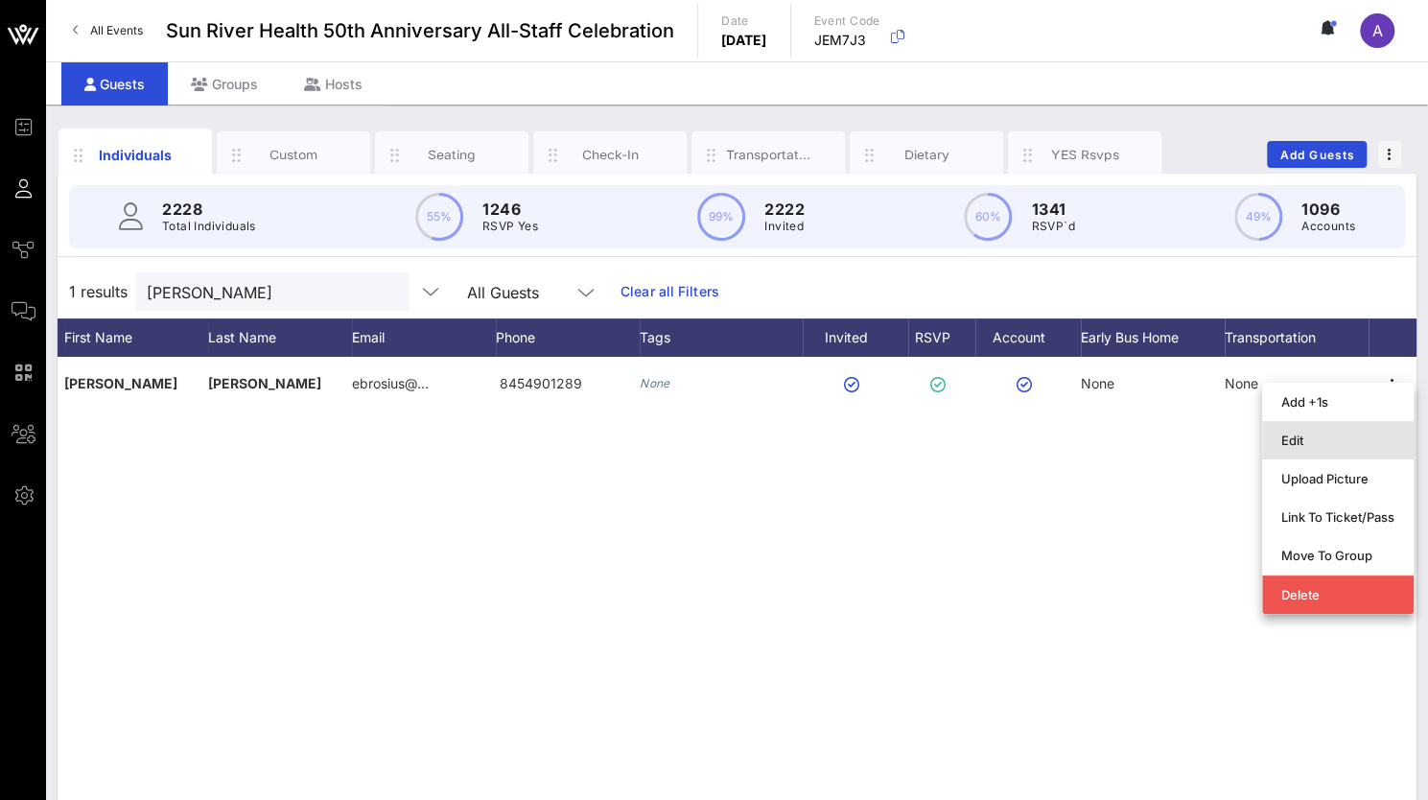
click at [1308, 446] on div "Edit" at bounding box center [1338, 440] width 113 height 15
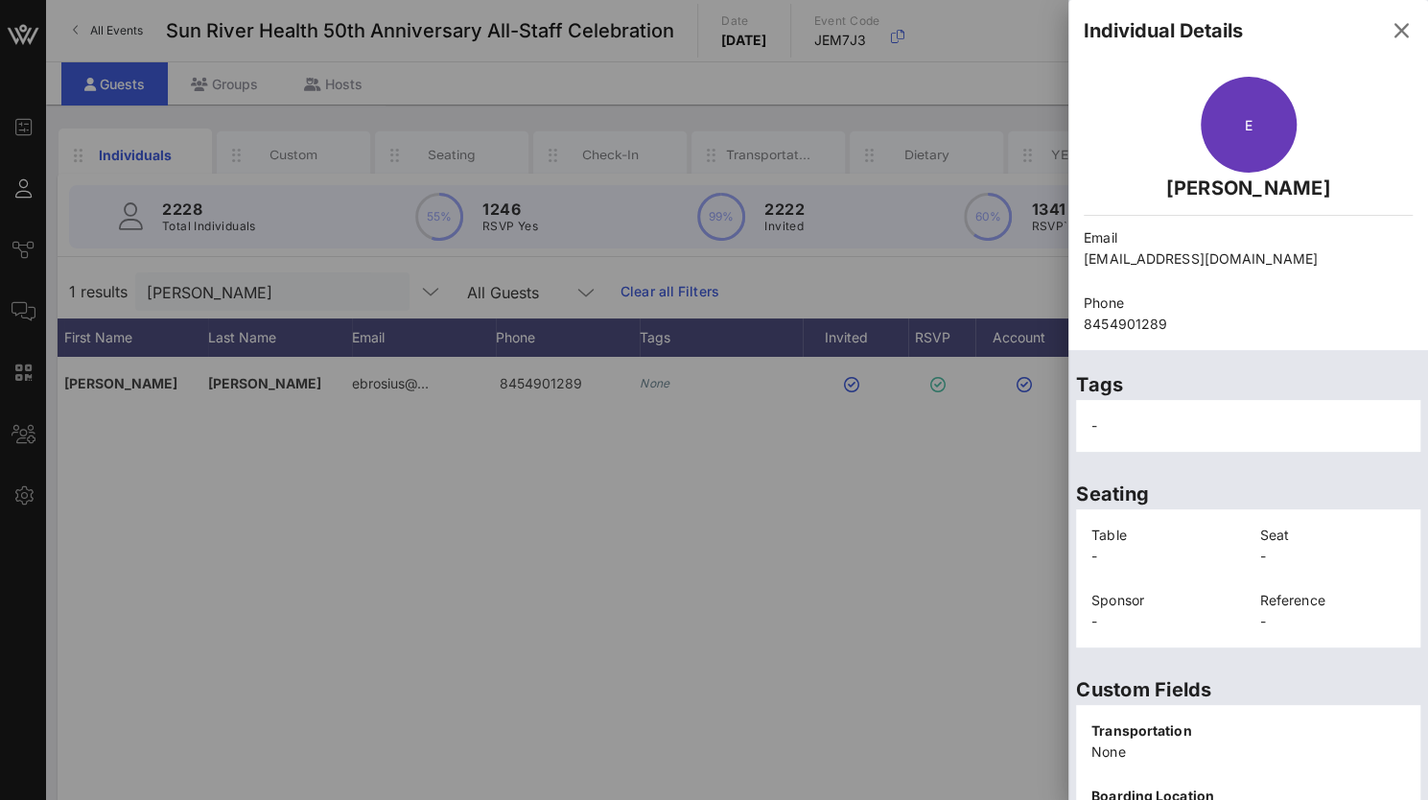
scroll to position [409, 0]
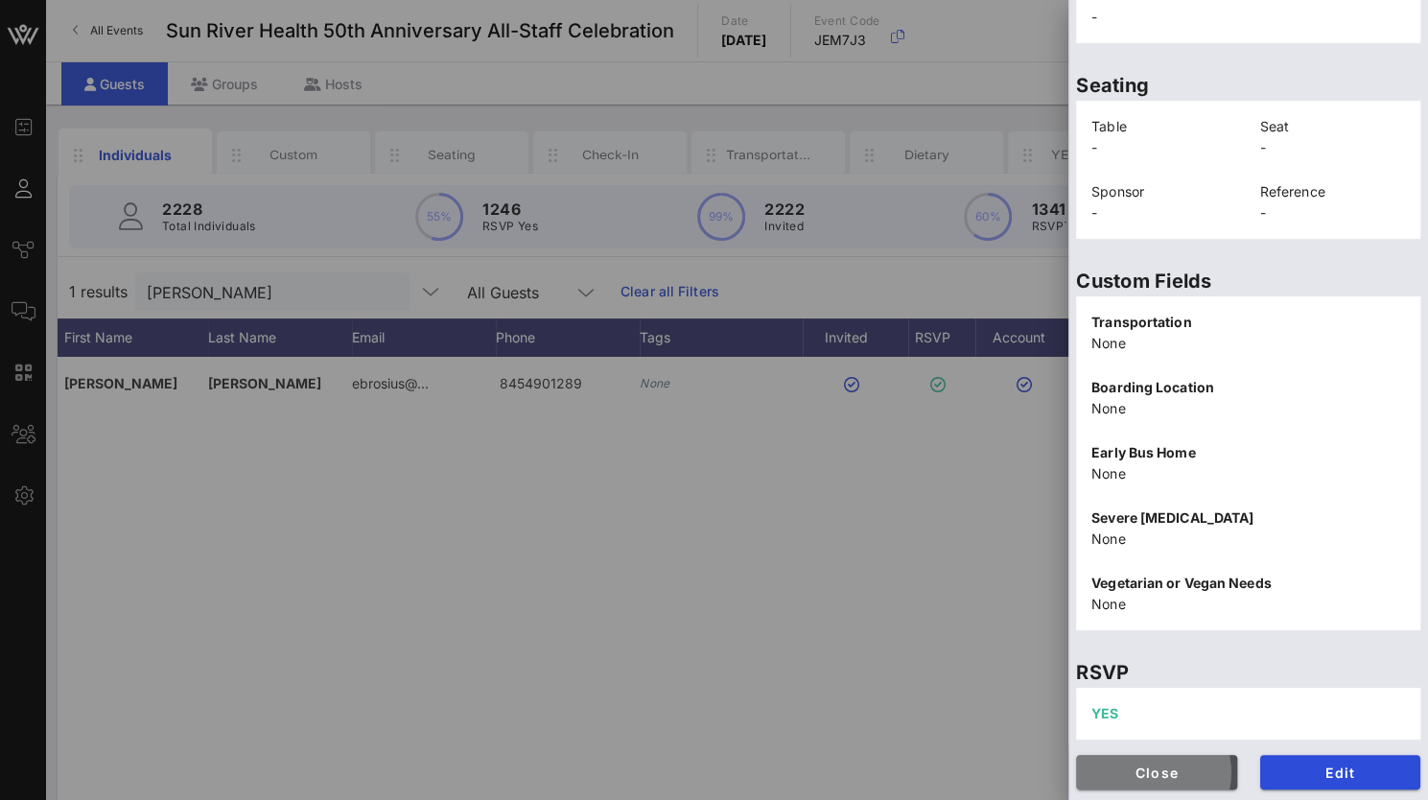
click at [1140, 765] on span "Close" at bounding box center [1157, 773] width 130 height 16
